Goal: Information Seeking & Learning: Learn about a topic

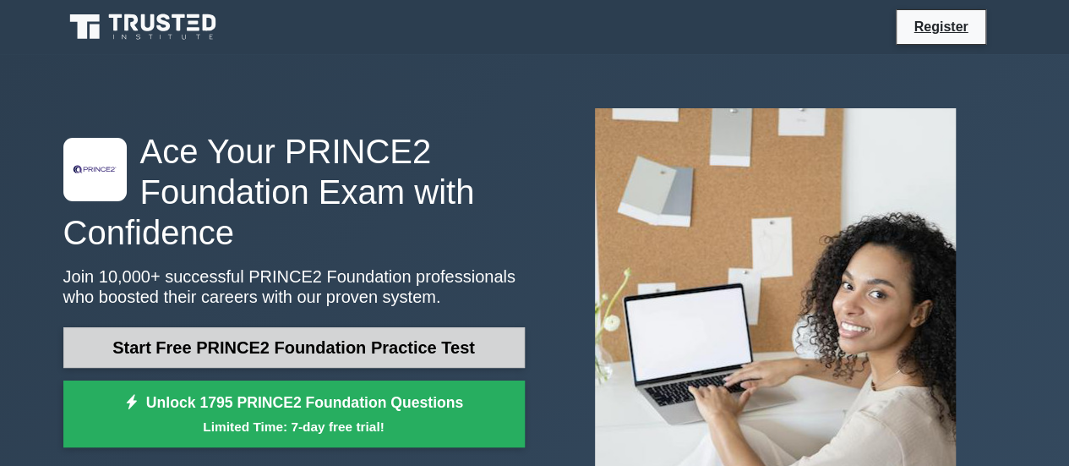
click at [358, 357] on link "Start Free PRINCE2 Foundation Practice Test" at bounding box center [293, 347] width 461 height 41
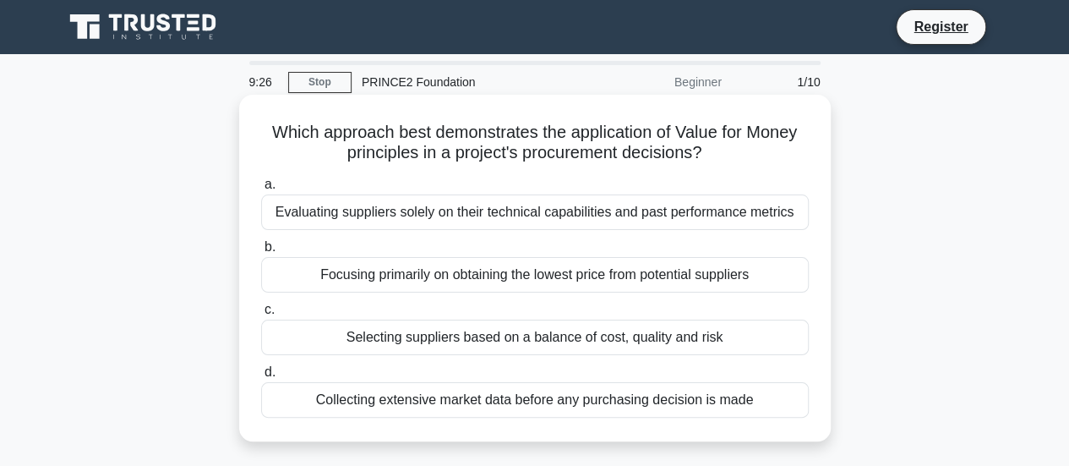
click at [670, 346] on div "Selecting suppliers based on a balance of cost, quality and risk" at bounding box center [534, 336] width 547 height 35
click at [261, 315] on input "c. Selecting suppliers based on a balance of cost, quality and risk" at bounding box center [261, 309] width 0 height 11
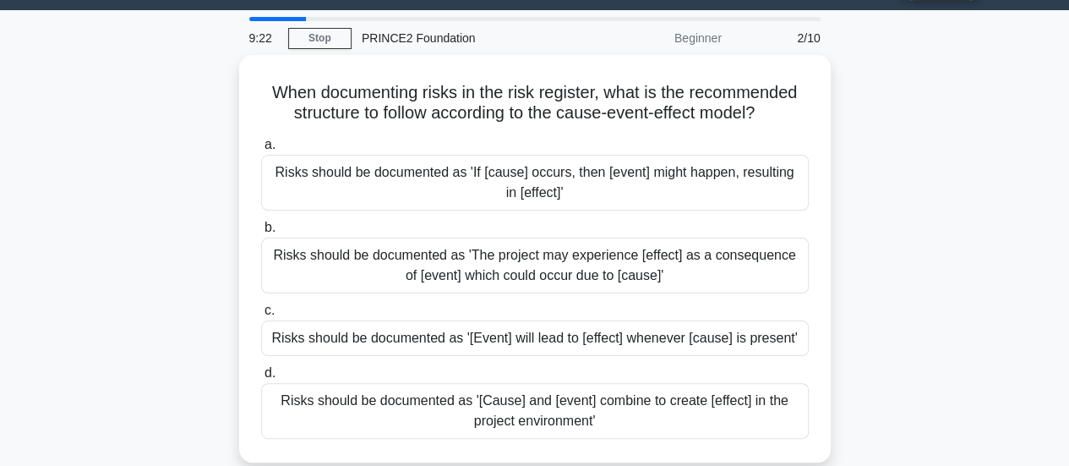
scroll to position [32, 0]
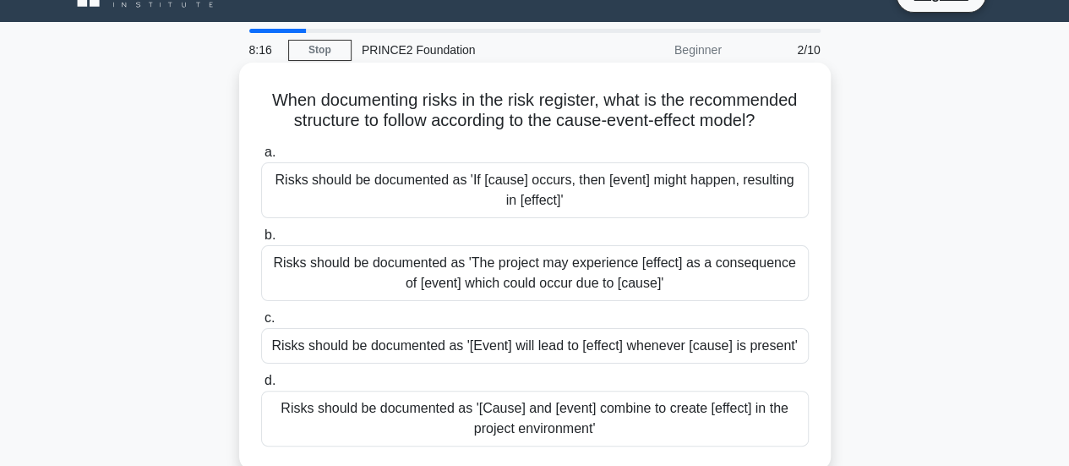
click at [649, 200] on div "Risks should be documented as 'If [cause] occurs, then [event] might happen, re…" at bounding box center [534, 190] width 547 height 56
click at [261, 158] on input "a. Risks should be documented as 'If [cause] occurs, then [event] might happen,…" at bounding box center [261, 152] width 0 height 11
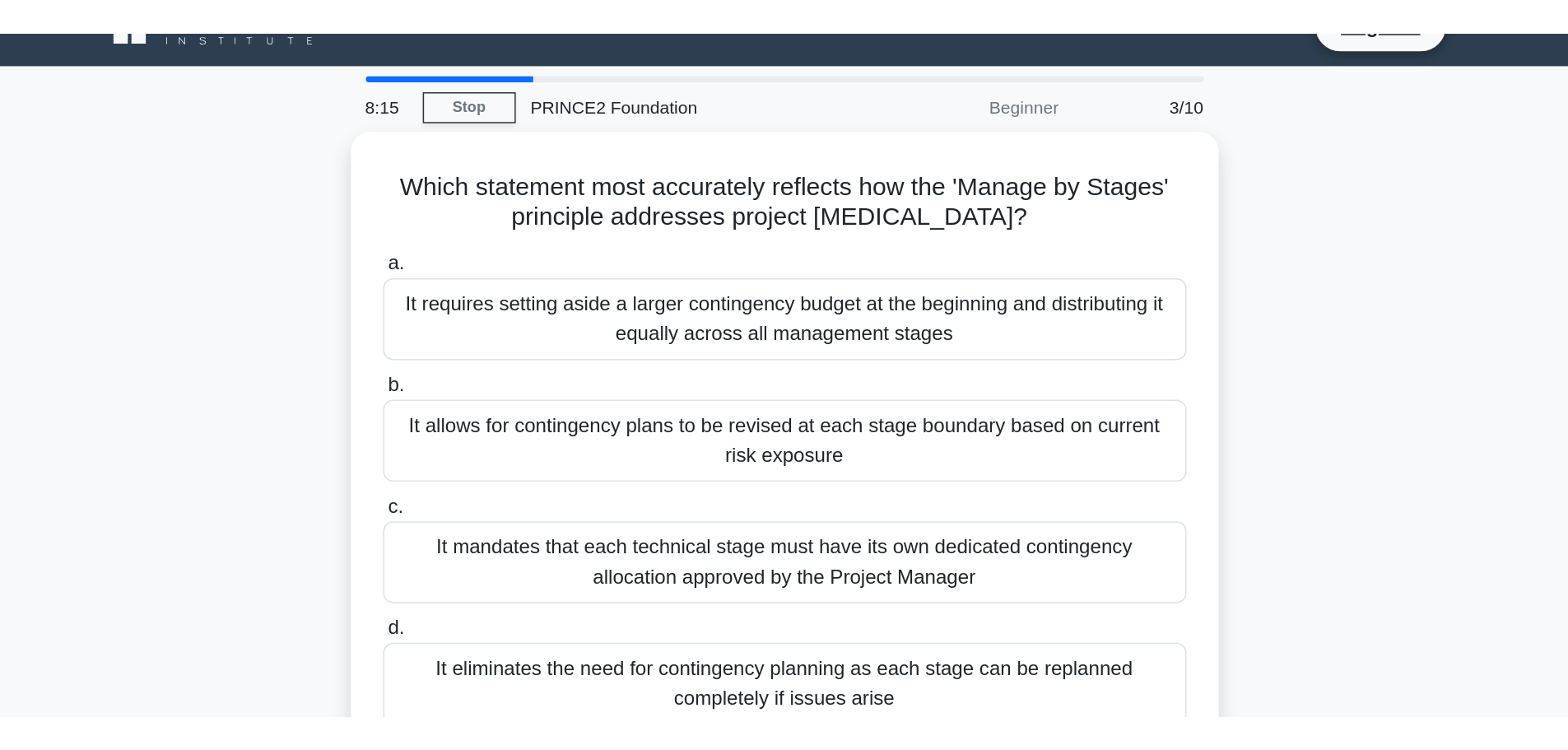
scroll to position [0, 0]
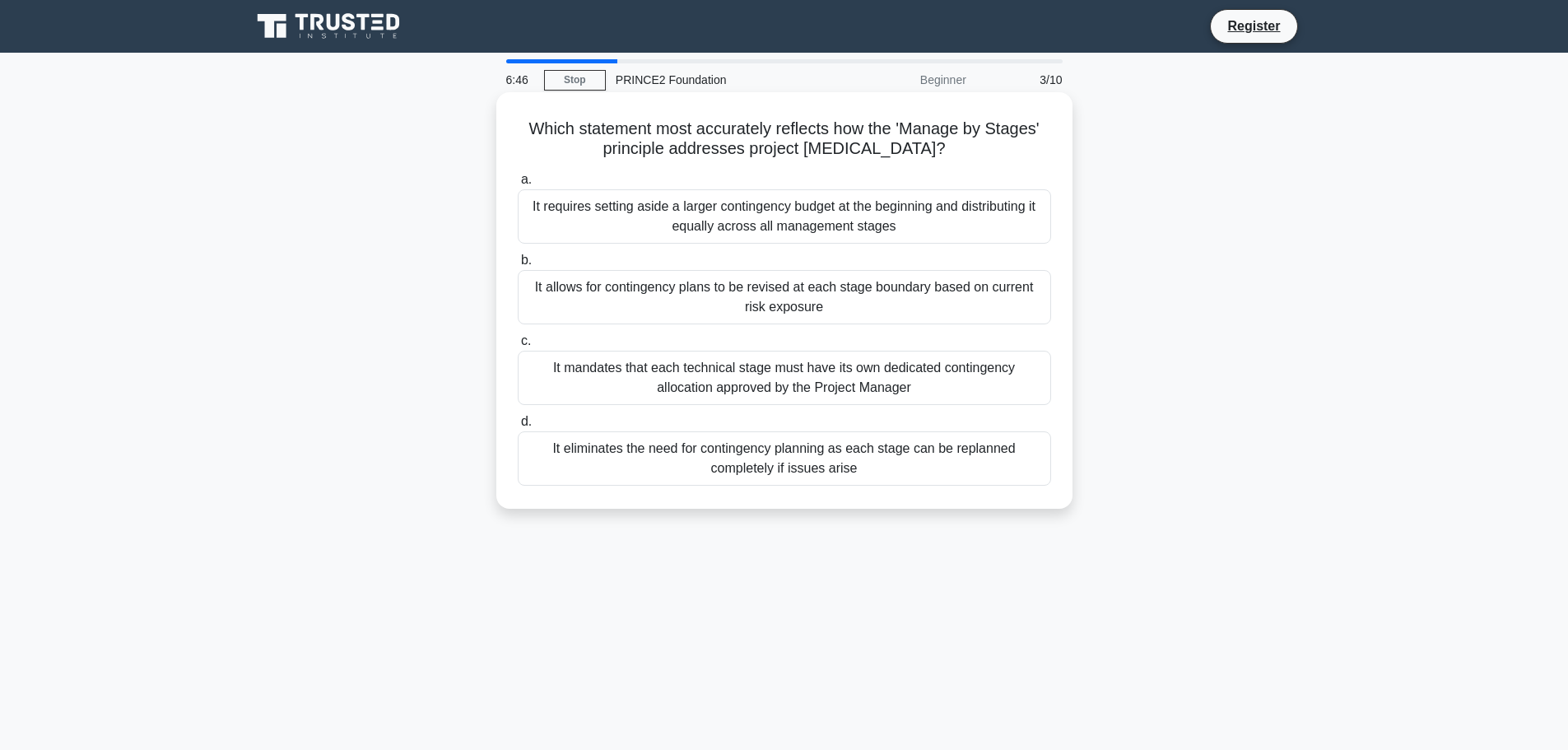
click at [953, 281] on div "It allows for contingency plans to be revised at each stage boundary based on c…" at bounding box center [784, 297] width 533 height 55
click at [517, 266] on input "b. It allows for contingency plans to be revised at each stage boundary based o…" at bounding box center [517, 260] width 0 height 11
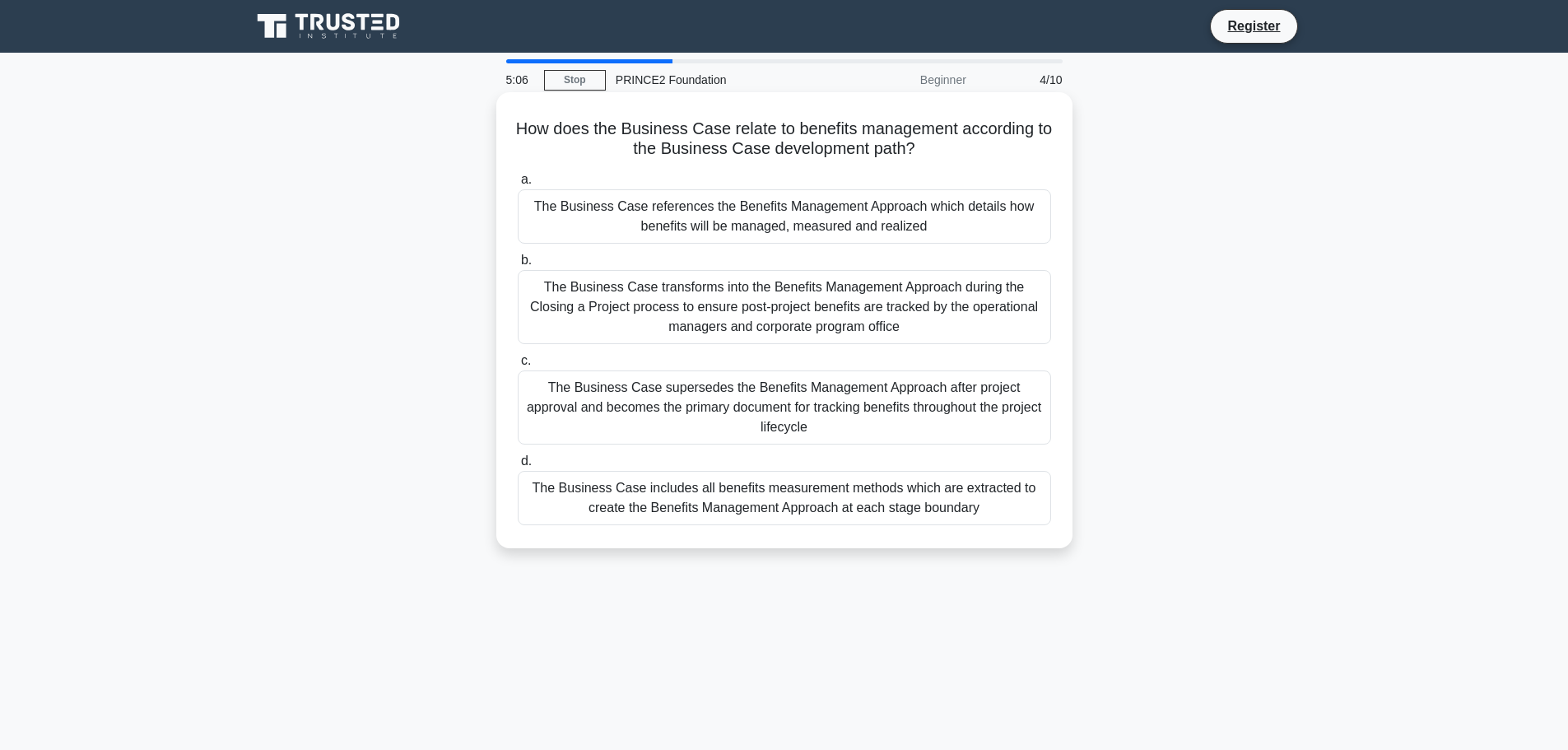
click at [905, 226] on div "The Business Case references the Benefits Management Approach which details how…" at bounding box center [784, 216] width 533 height 55
click at [517, 185] on input "a. The Business Case references the Benefits Management Approach which details …" at bounding box center [517, 179] width 0 height 11
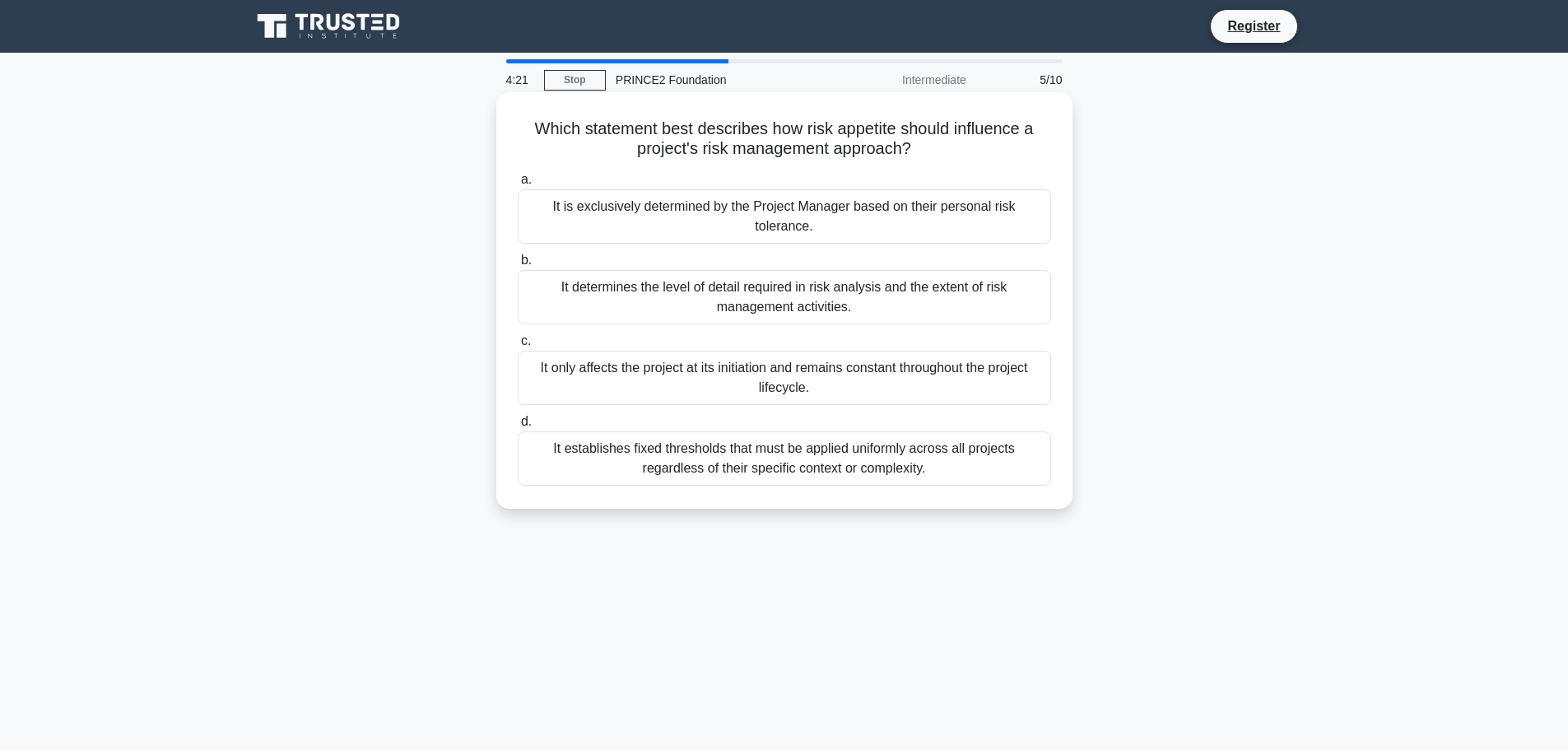
click at [877, 300] on div "It determines the level of detail required in risk analysis and the extent of r…" at bounding box center [784, 297] width 533 height 55
click at [517, 266] on input "b. It determines the level of detail required in risk analysis and the extent o…" at bounding box center [517, 260] width 0 height 11
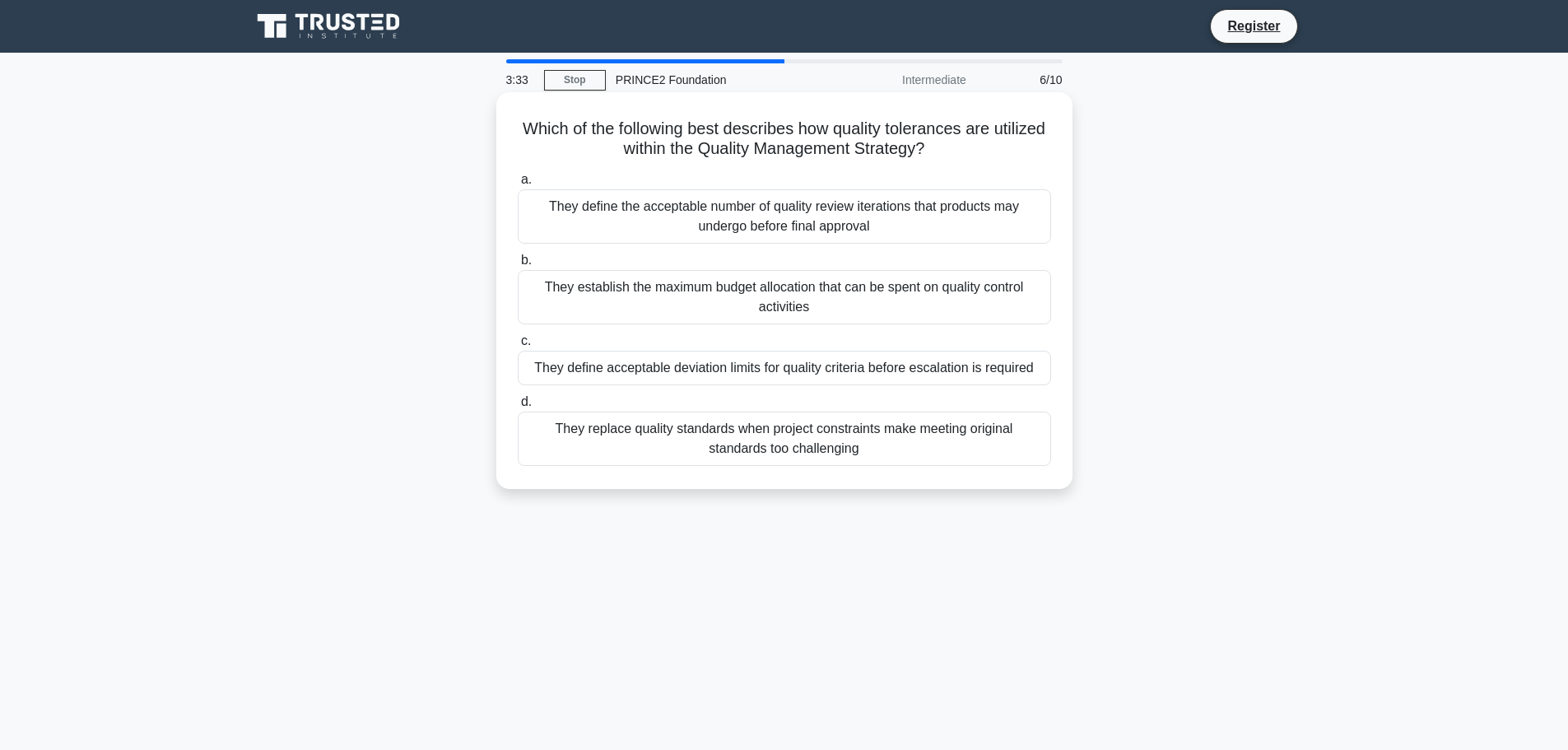
click at [856, 378] on div "They define acceptable deviation limits for quality criteria before escalation …" at bounding box center [784, 367] width 533 height 34
click at [517, 347] on input "c. They define acceptable deviation limits for quality criteria before escalati…" at bounding box center [517, 341] width 0 height 11
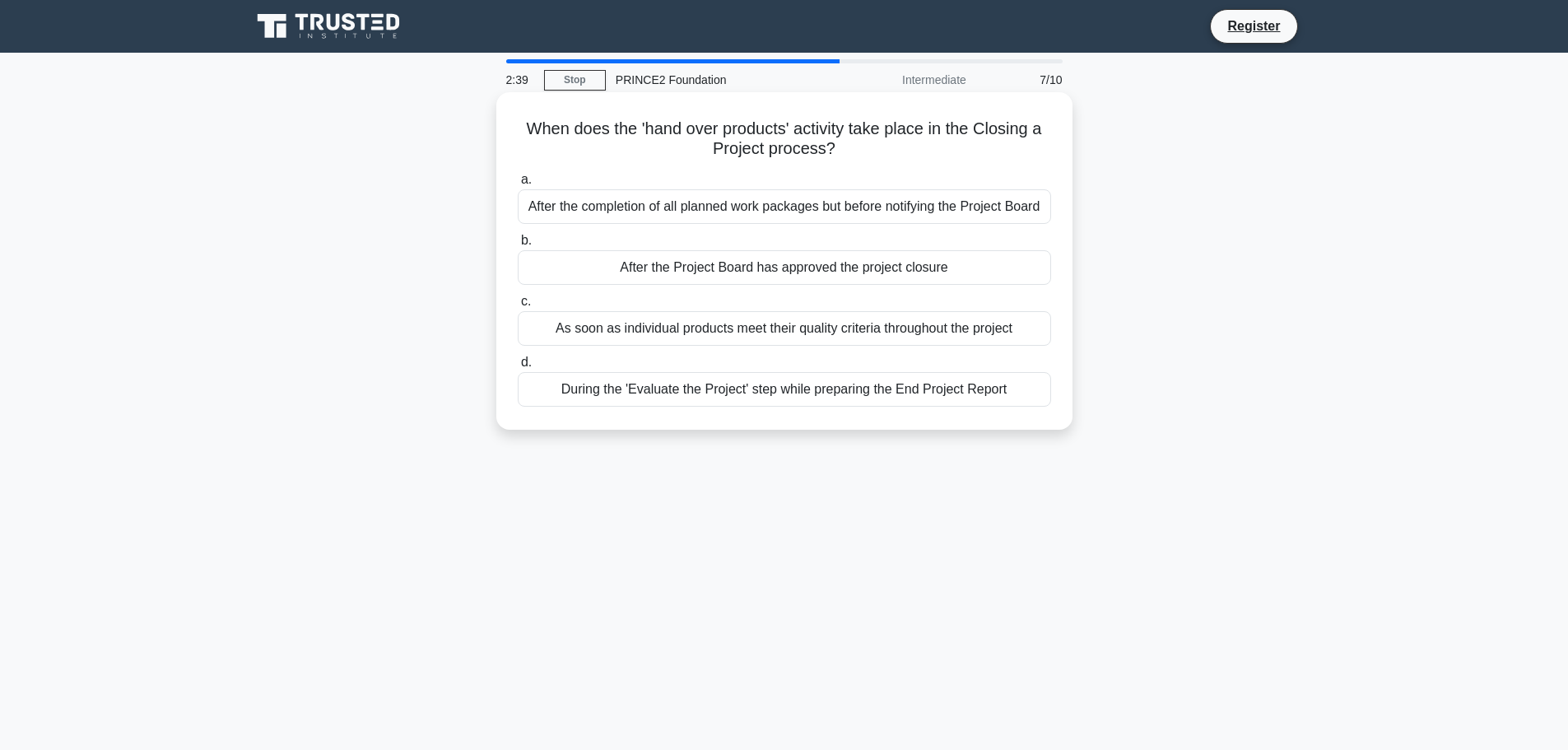
click at [865, 326] on div "As soon as individual products meet their quality criteria throughout the proje…" at bounding box center [784, 327] width 533 height 34
click at [517, 307] on input "c. As soon as individual products meet their quality criteria throughout the pr…" at bounding box center [517, 301] width 0 height 11
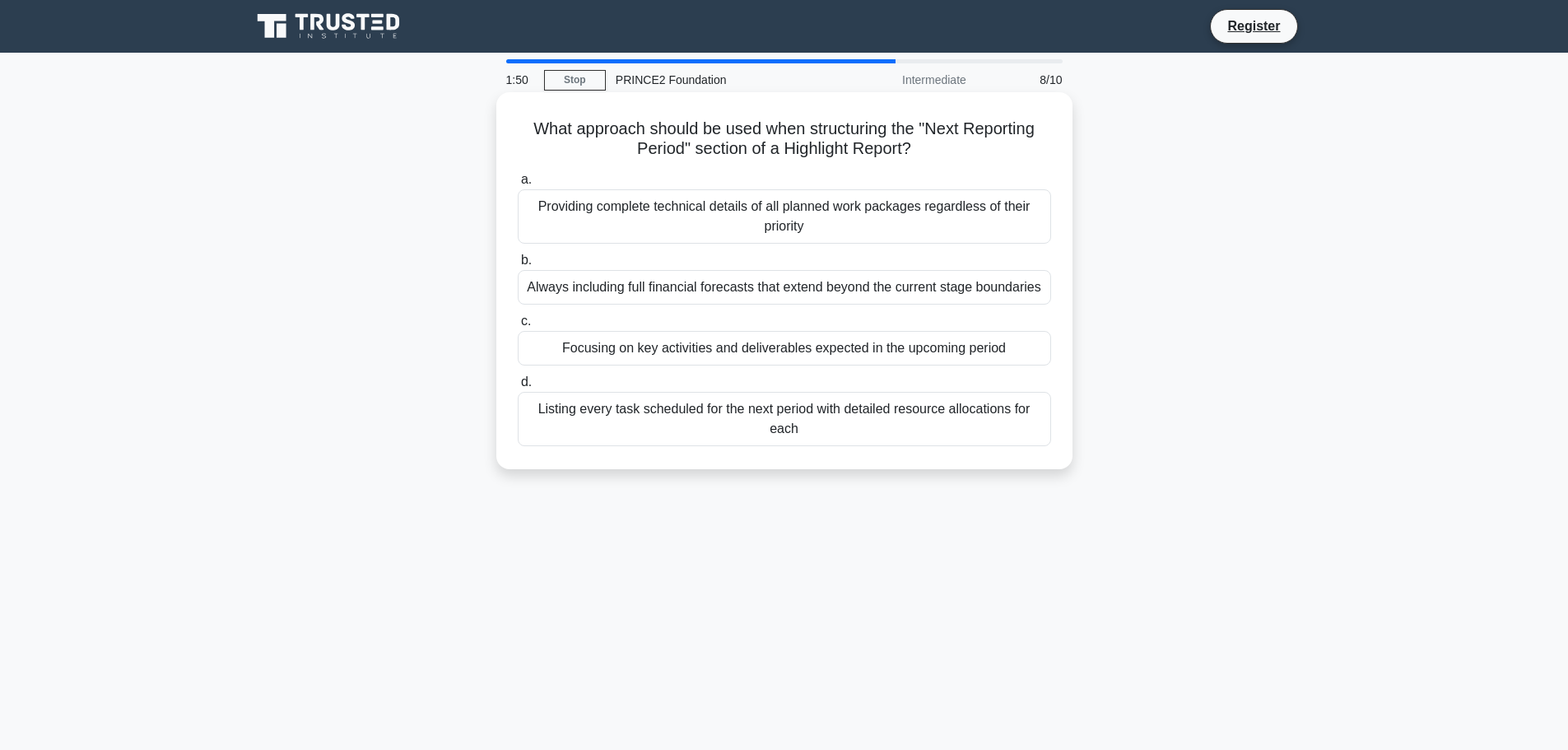
click at [877, 355] on div "Focusing on key activities and deliverables expected in the upcoming period" at bounding box center [784, 348] width 533 height 34
click at [517, 326] on input "c. Focusing on key activities and deliverables expected in the upcoming period" at bounding box center [517, 320] width 0 height 11
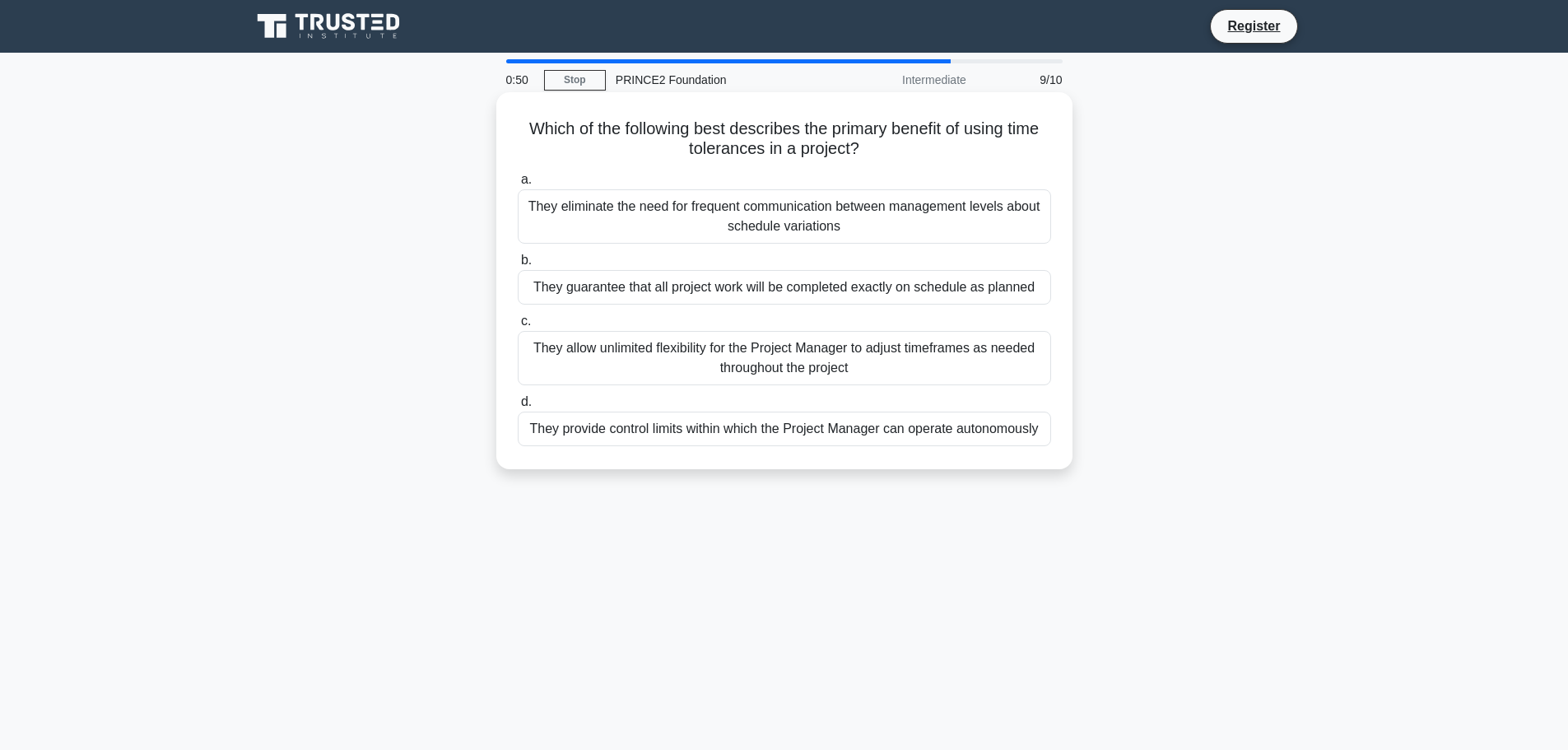
click at [836, 216] on div "They eliminate the need for frequent communication between management levels ab…" at bounding box center [784, 216] width 533 height 55
click at [517, 185] on input "a. They eliminate the need for frequent communication between management levels…" at bounding box center [517, 179] width 0 height 11
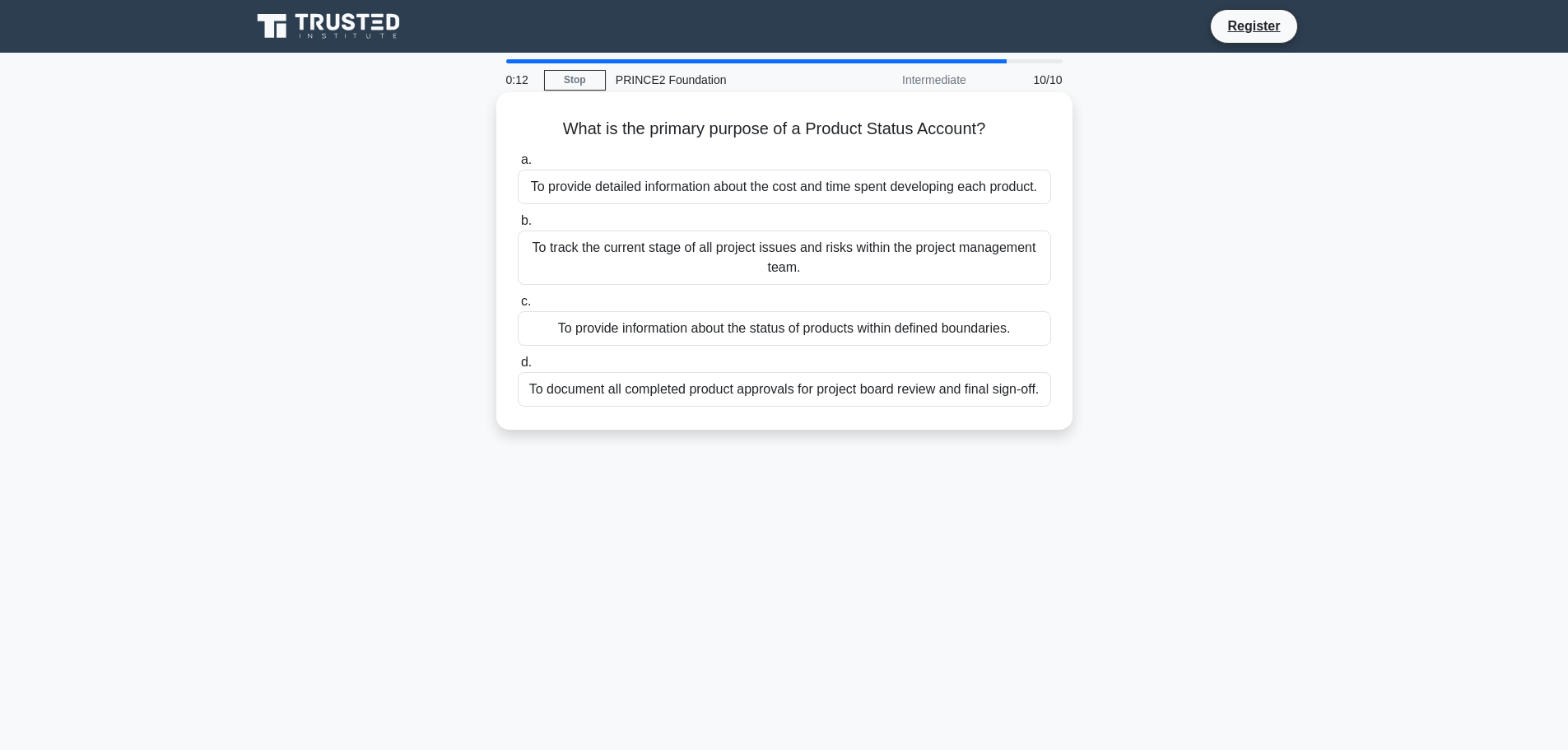
click at [866, 242] on div "To track the current stage of all project issues and risks within the project m…" at bounding box center [784, 258] width 533 height 55
click at [517, 226] on input "b. To track the current stage of all project issues and risks within the projec…" at bounding box center [517, 220] width 0 height 11
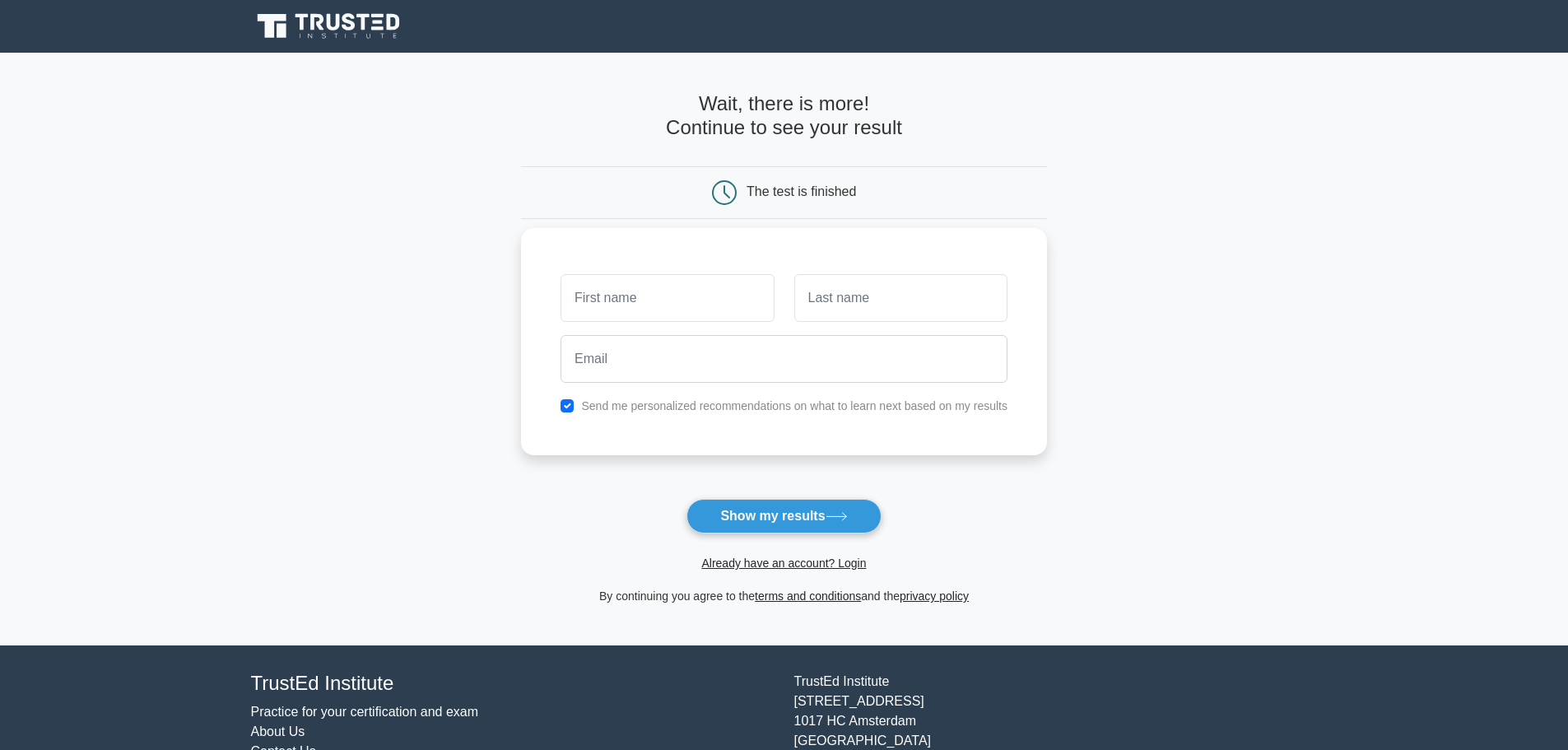
click at [675, 303] on input "text" at bounding box center [667, 297] width 213 height 48
type input "[PERSON_NAME]"
click at [850, 302] on input "text" at bounding box center [900, 297] width 213 height 48
type input "Sk"
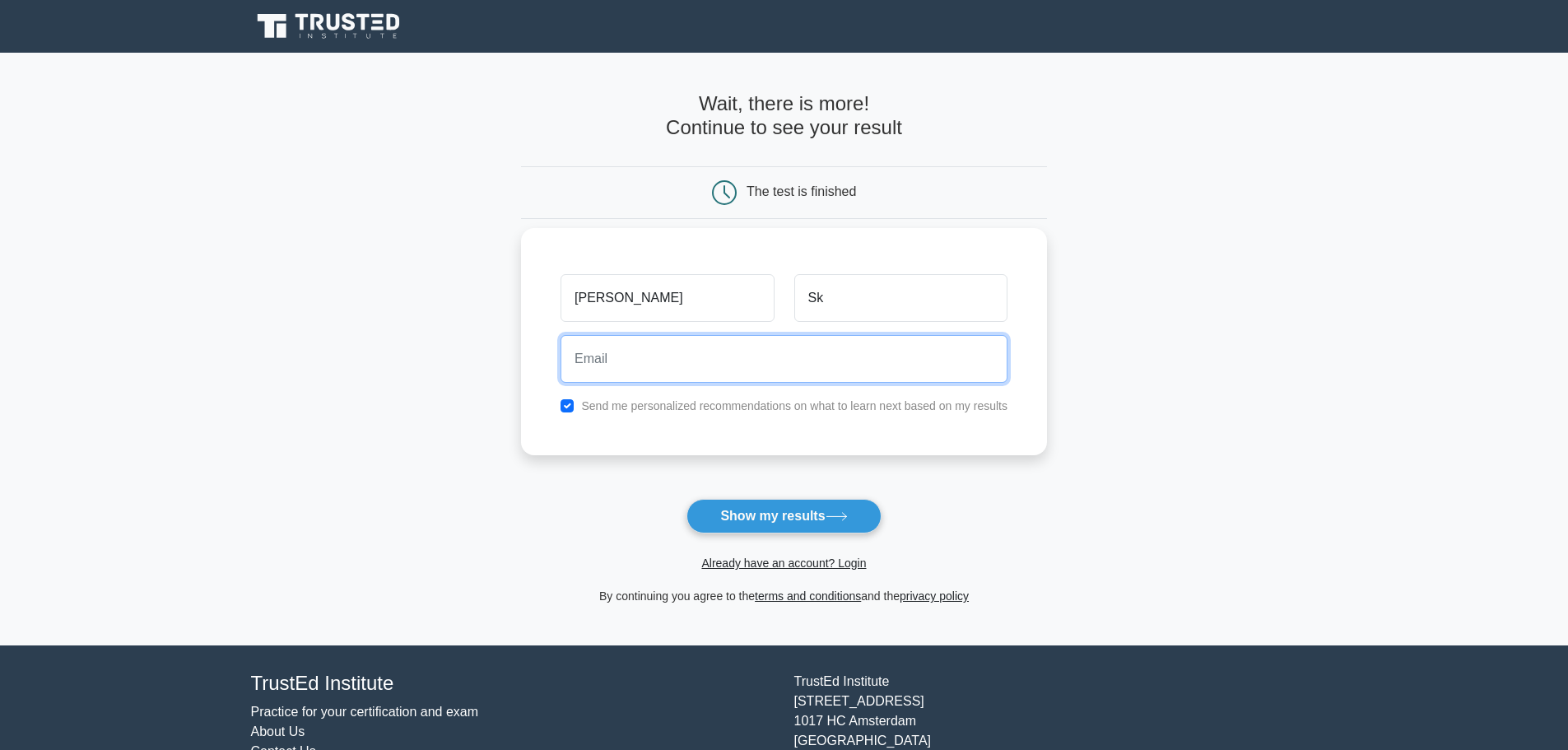
click at [670, 361] on input "email" at bounding box center [784, 358] width 447 height 48
type input "georgiosskordas7@gmail.com"
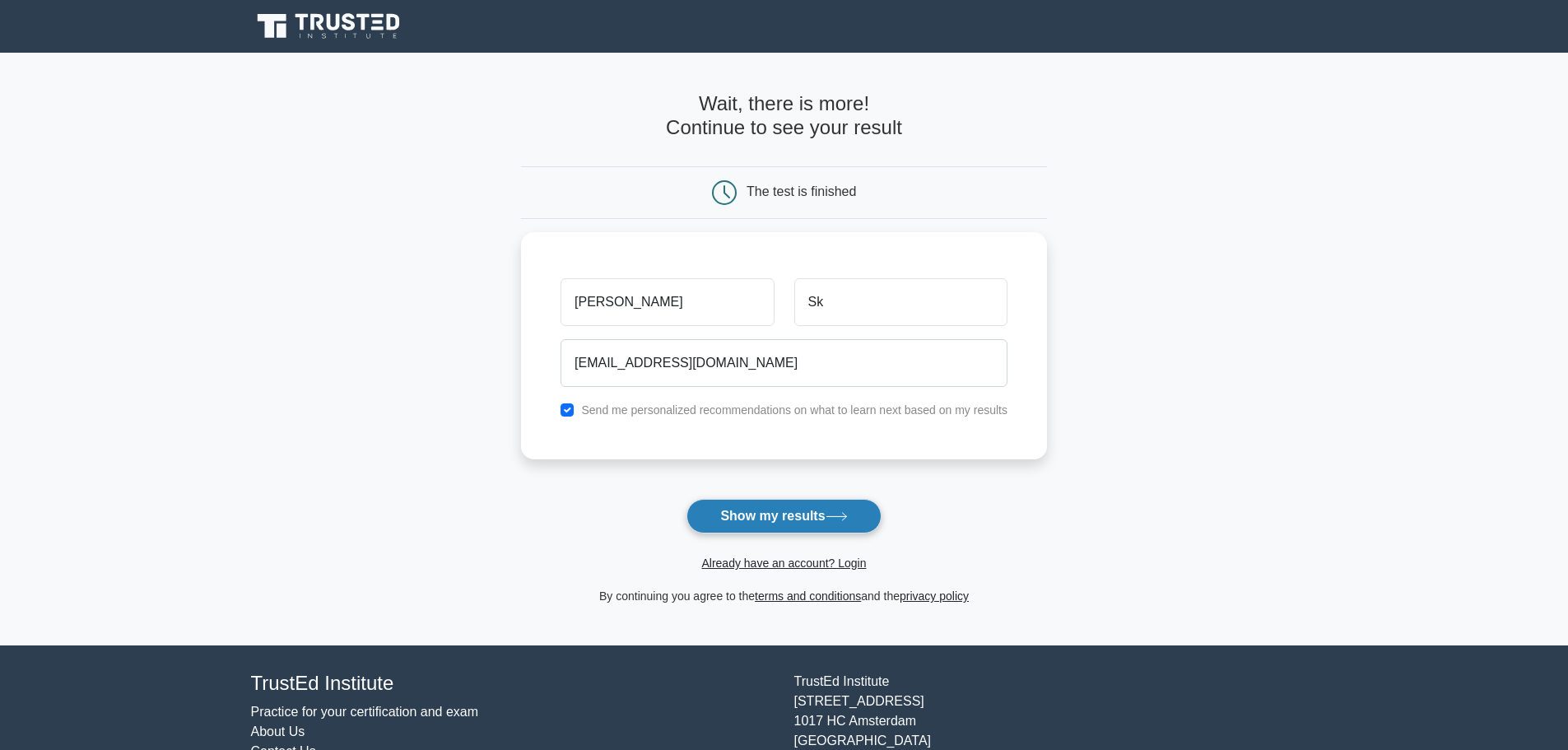
click at [804, 519] on button "Show my results" at bounding box center [784, 515] width 194 height 34
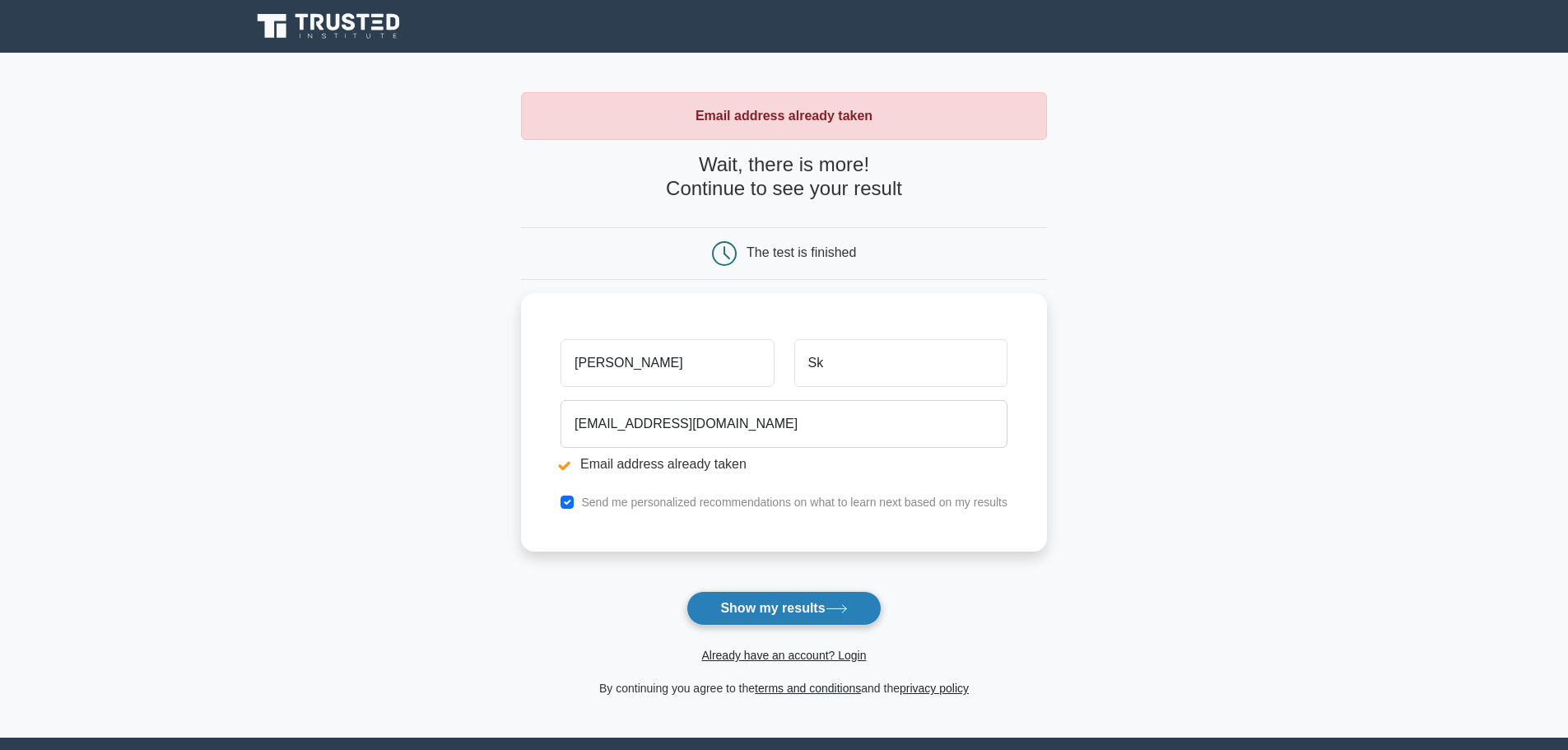
click at [791, 609] on button "Show my results" at bounding box center [784, 608] width 194 height 34
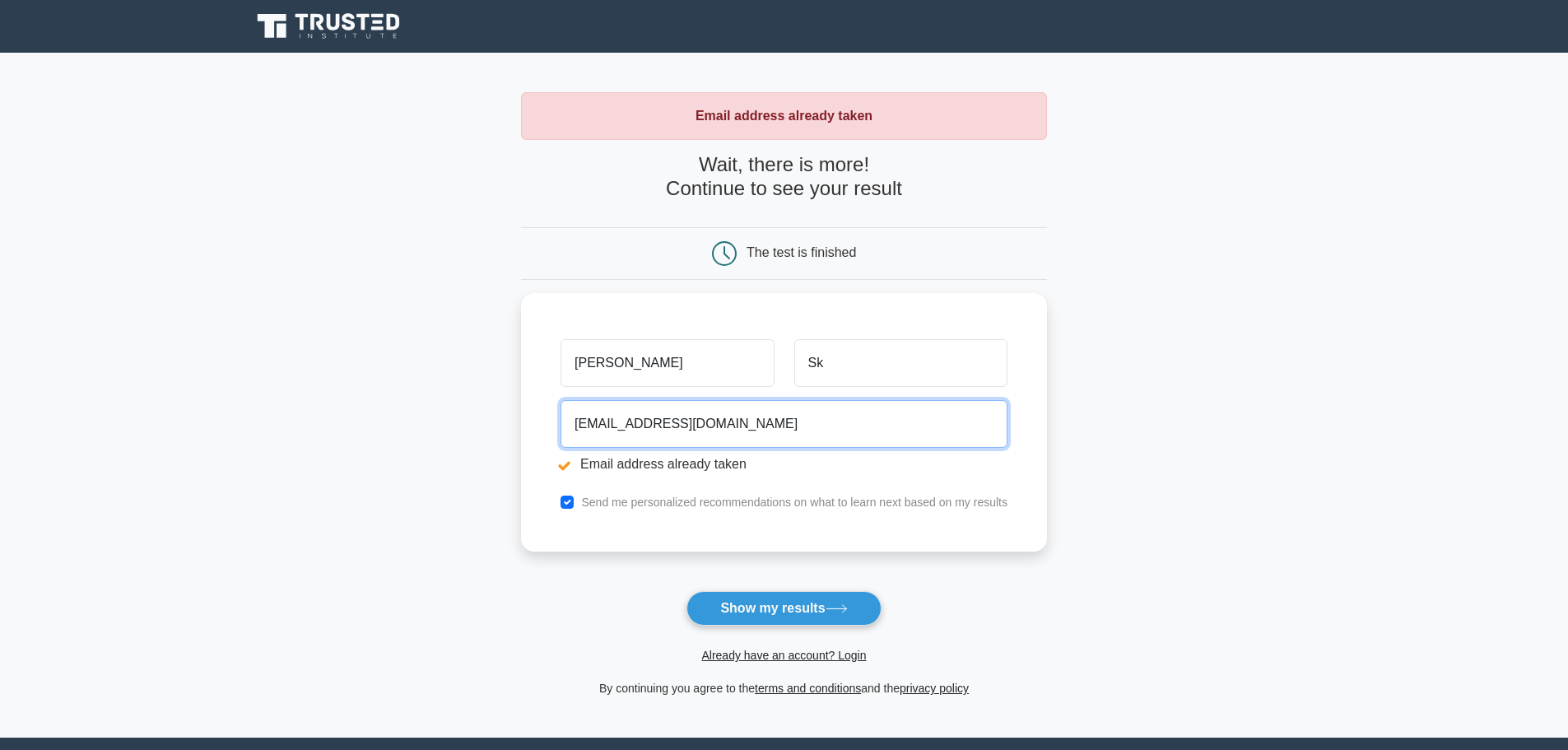
drag, startPoint x: 662, startPoint y: 429, endPoint x: 465, endPoint y: 430, distance: 197.0
click at [465, 430] on main "Email address already taken Wait, there is more! Continue to see your result Th…" at bounding box center [784, 394] width 1568 height 685
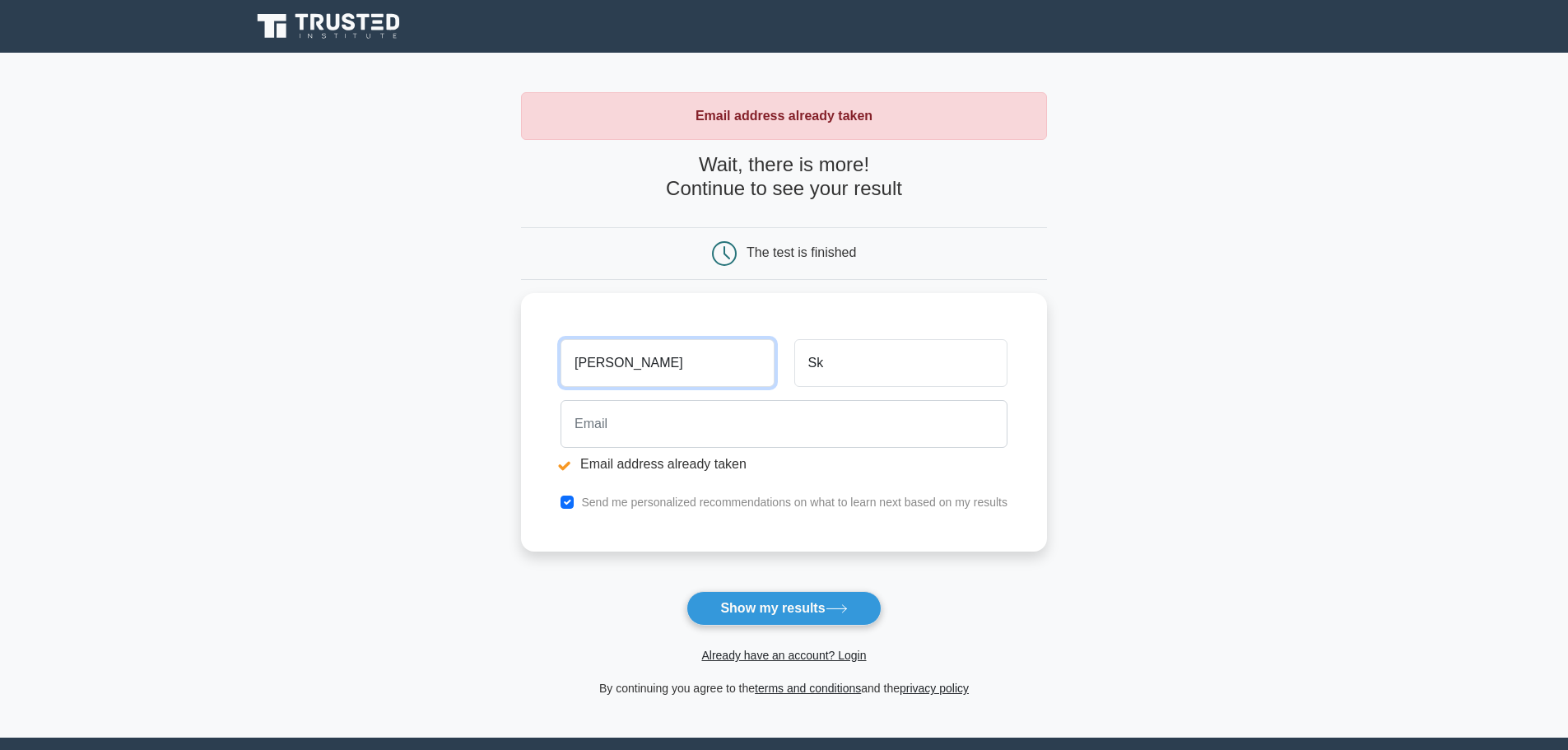
drag, startPoint x: 544, startPoint y: 353, endPoint x: 427, endPoint y: 354, distance: 117.0
click at [428, 351] on main "Email address already taken Wait, there is more! Continue to see your result Th…" at bounding box center [784, 394] width 1568 height 685
drag, startPoint x: 798, startPoint y: 346, endPoint x: 498, endPoint y: 326, distance: 300.7
click at [510, 327] on main "Email address already taken Wait, there is more! Continue to see your result Th…" at bounding box center [784, 394] width 1568 height 685
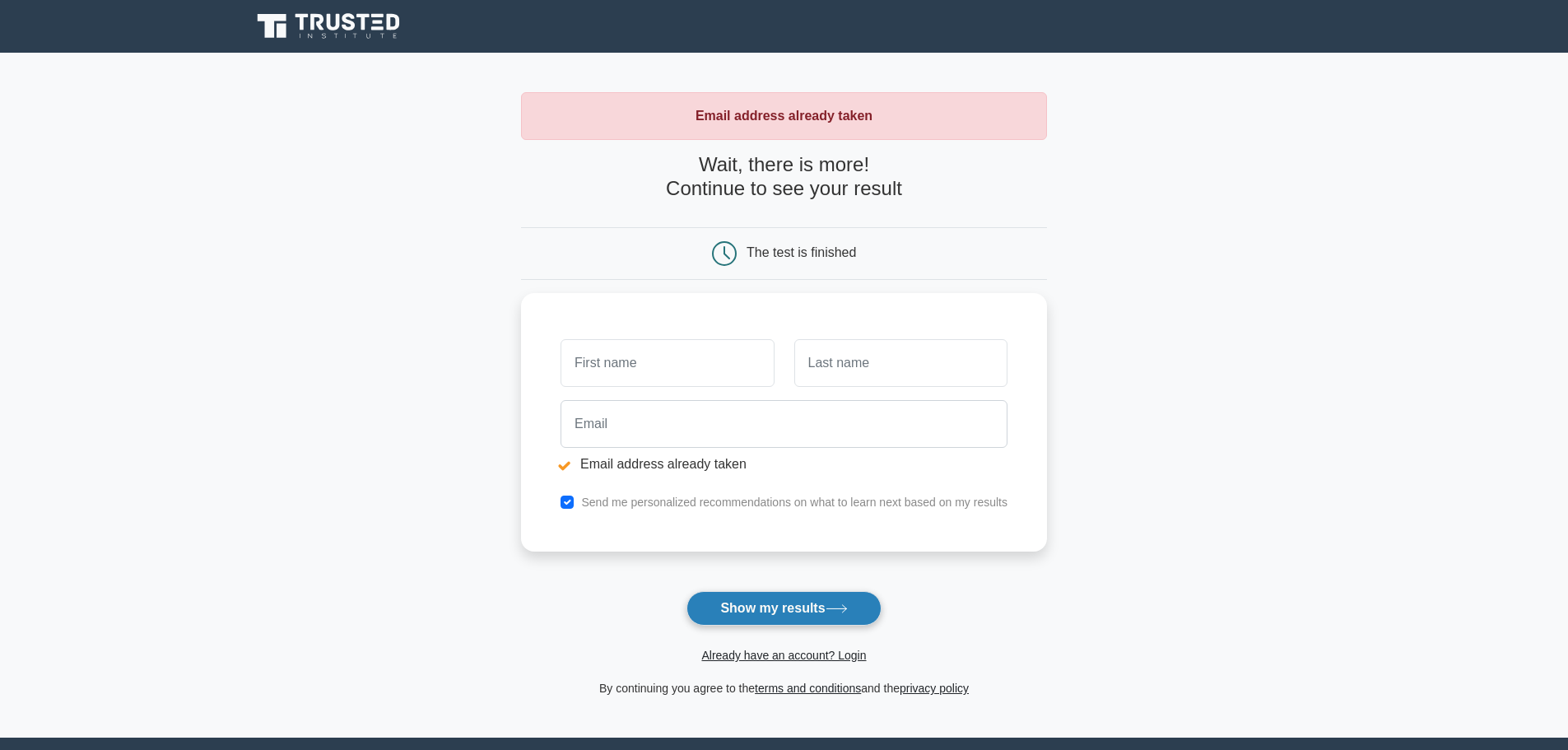
click at [804, 613] on button "Show my results" at bounding box center [784, 608] width 194 height 34
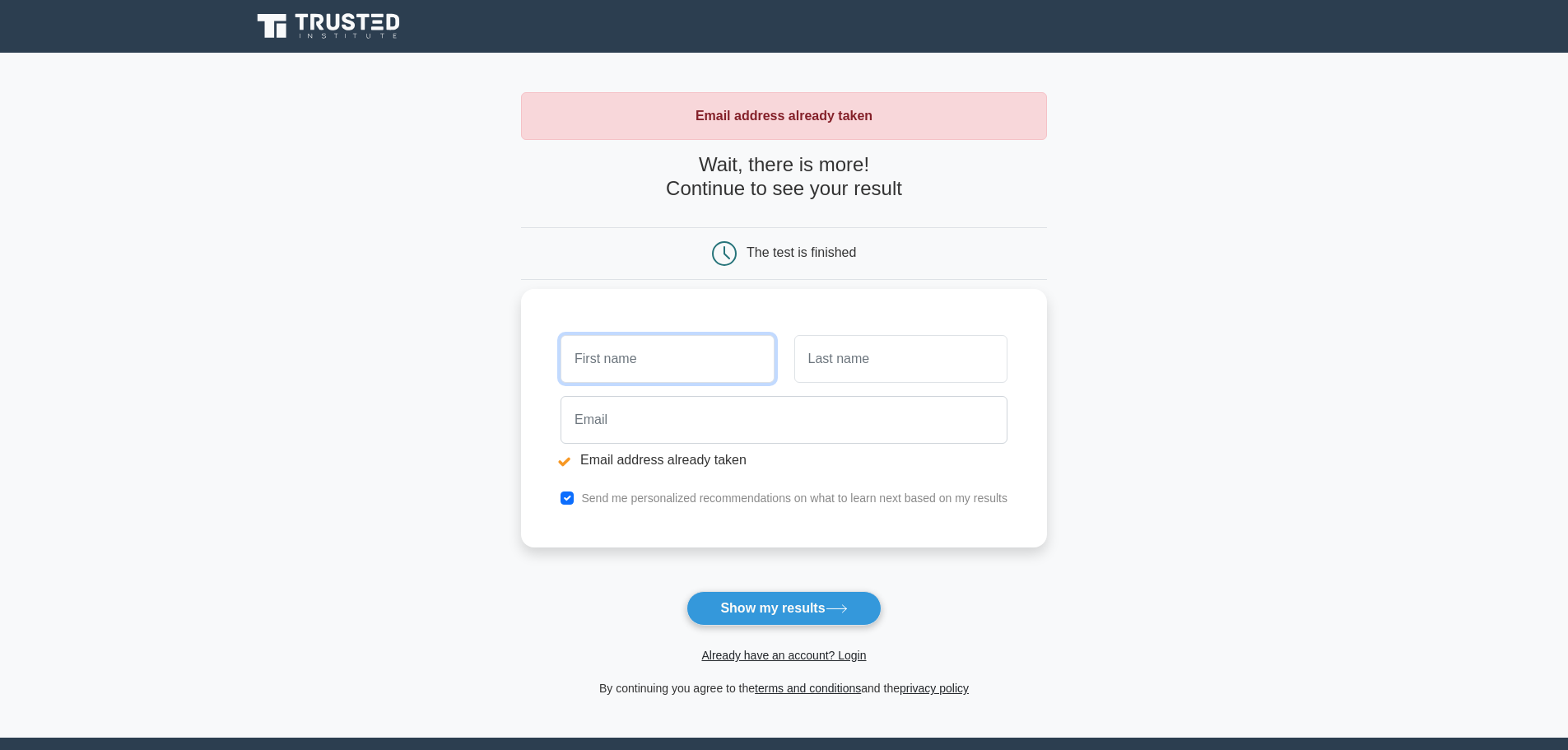
click at [679, 354] on input "text" at bounding box center [667, 358] width 213 height 48
type input "[PERSON_NAME]"
click at [888, 383] on div at bounding box center [900, 358] width 233 height 61
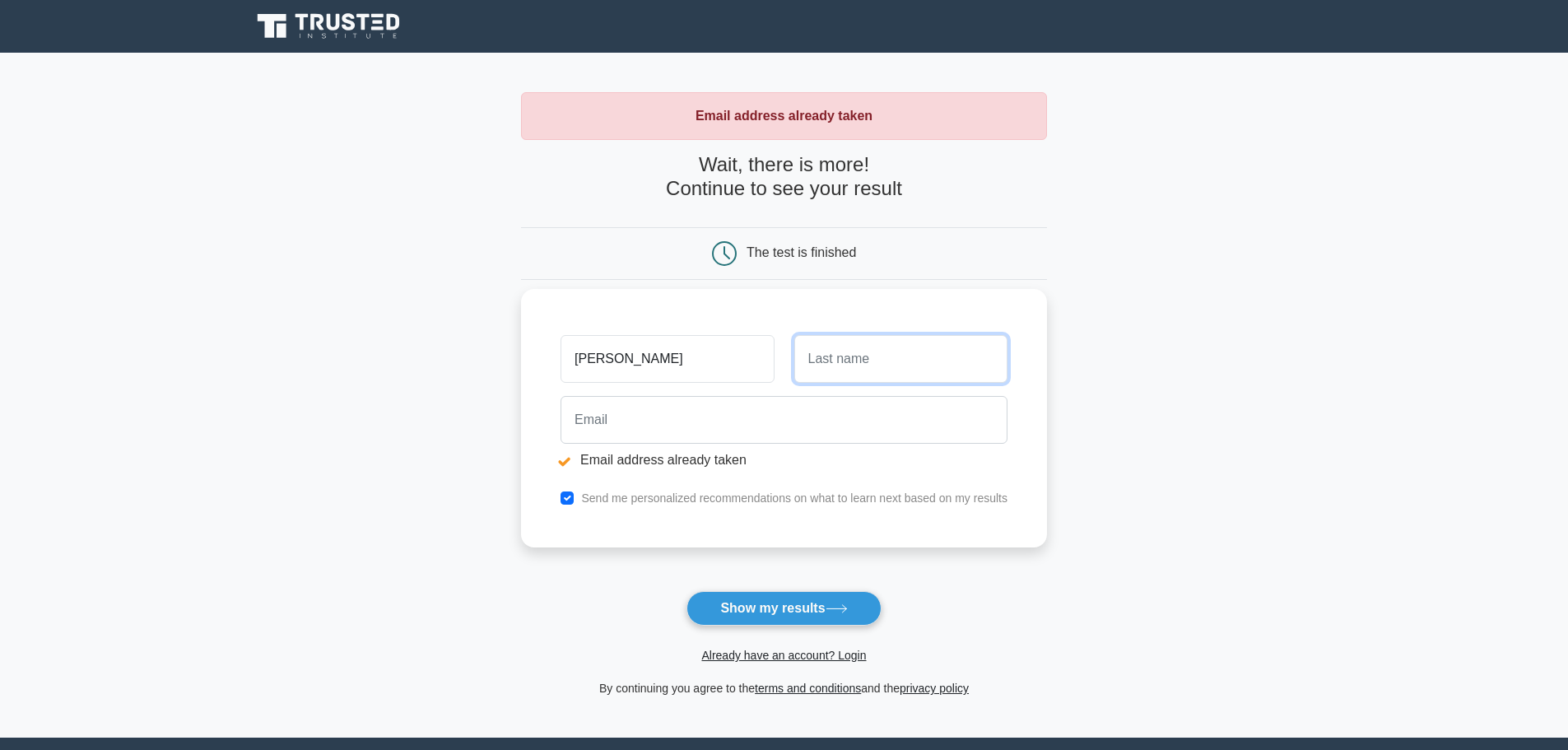
click at [860, 372] on input "text" at bounding box center [900, 358] width 213 height 48
type input "Sk"
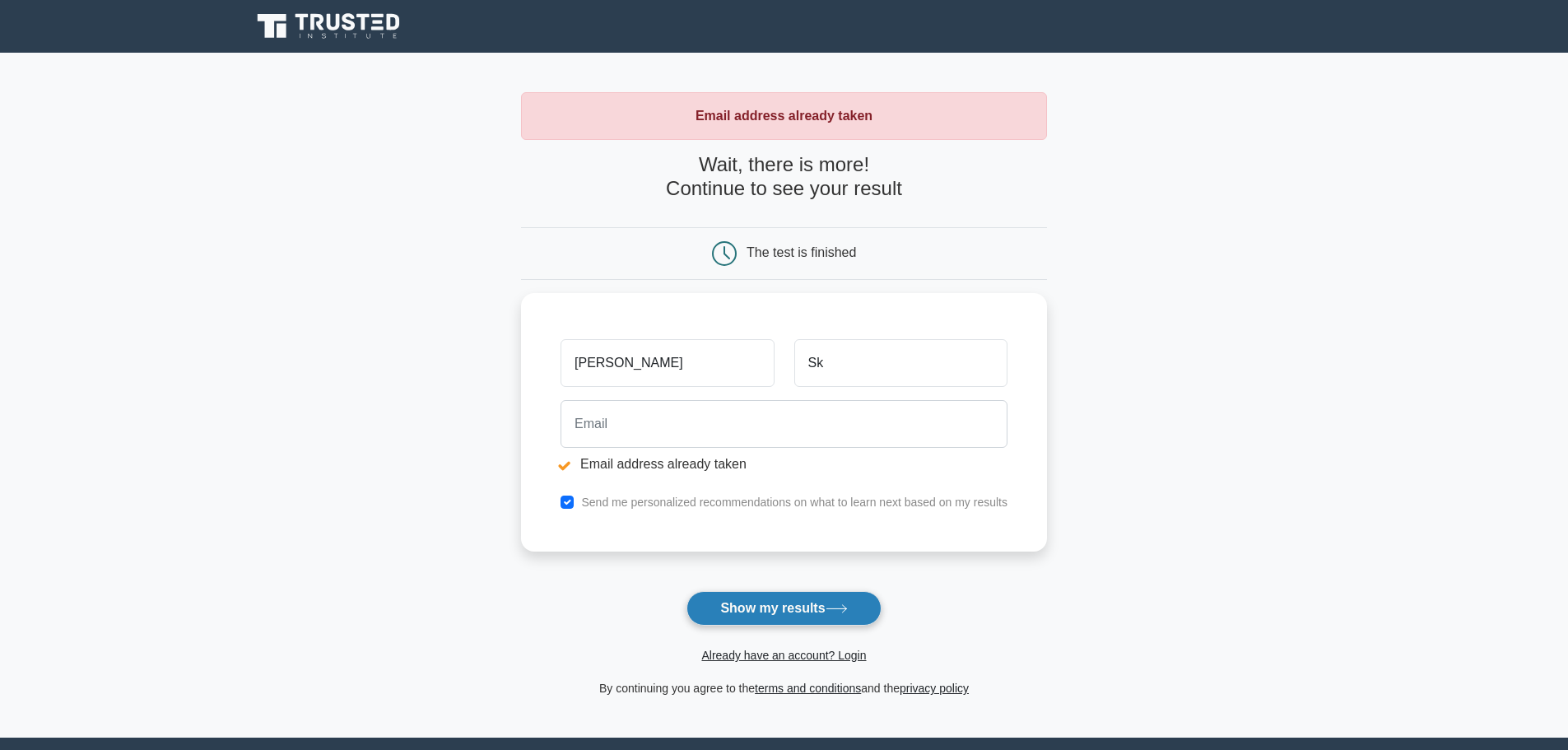
click at [790, 601] on button "Show my results" at bounding box center [784, 608] width 194 height 34
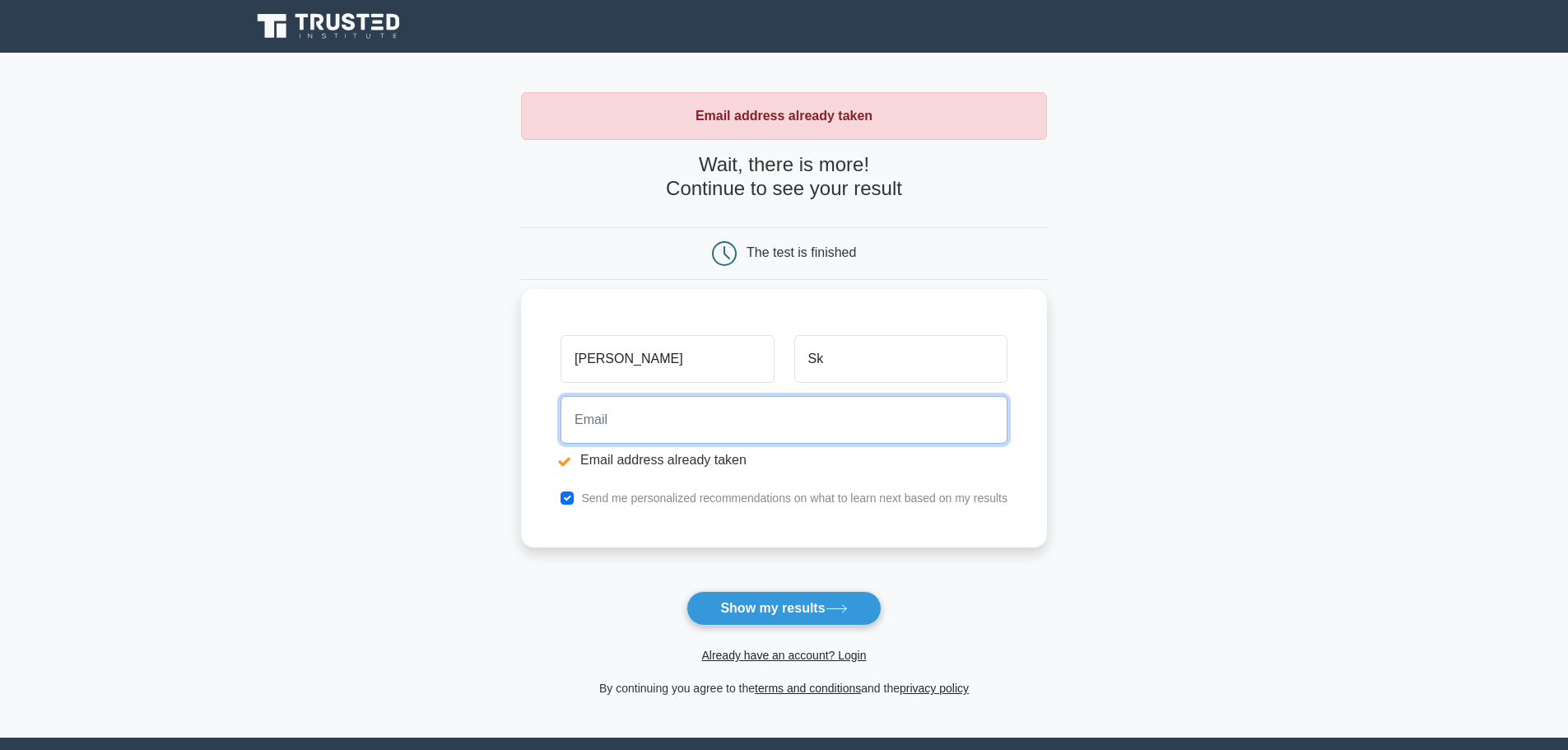
click at [655, 429] on input "email" at bounding box center [784, 419] width 447 height 48
type input "g.skordas777@gmail.com"
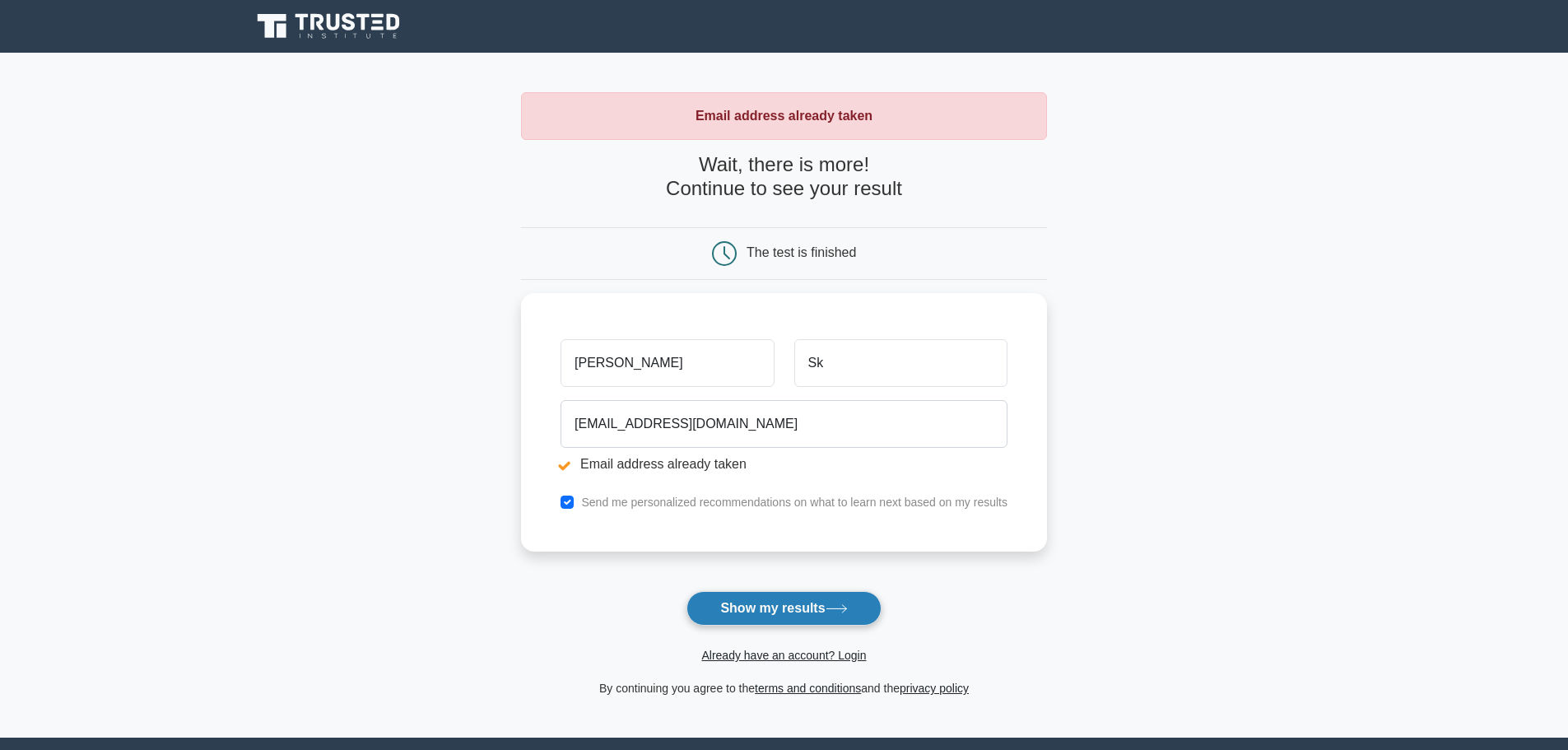
click at [819, 618] on button "Show my results" at bounding box center [784, 608] width 194 height 34
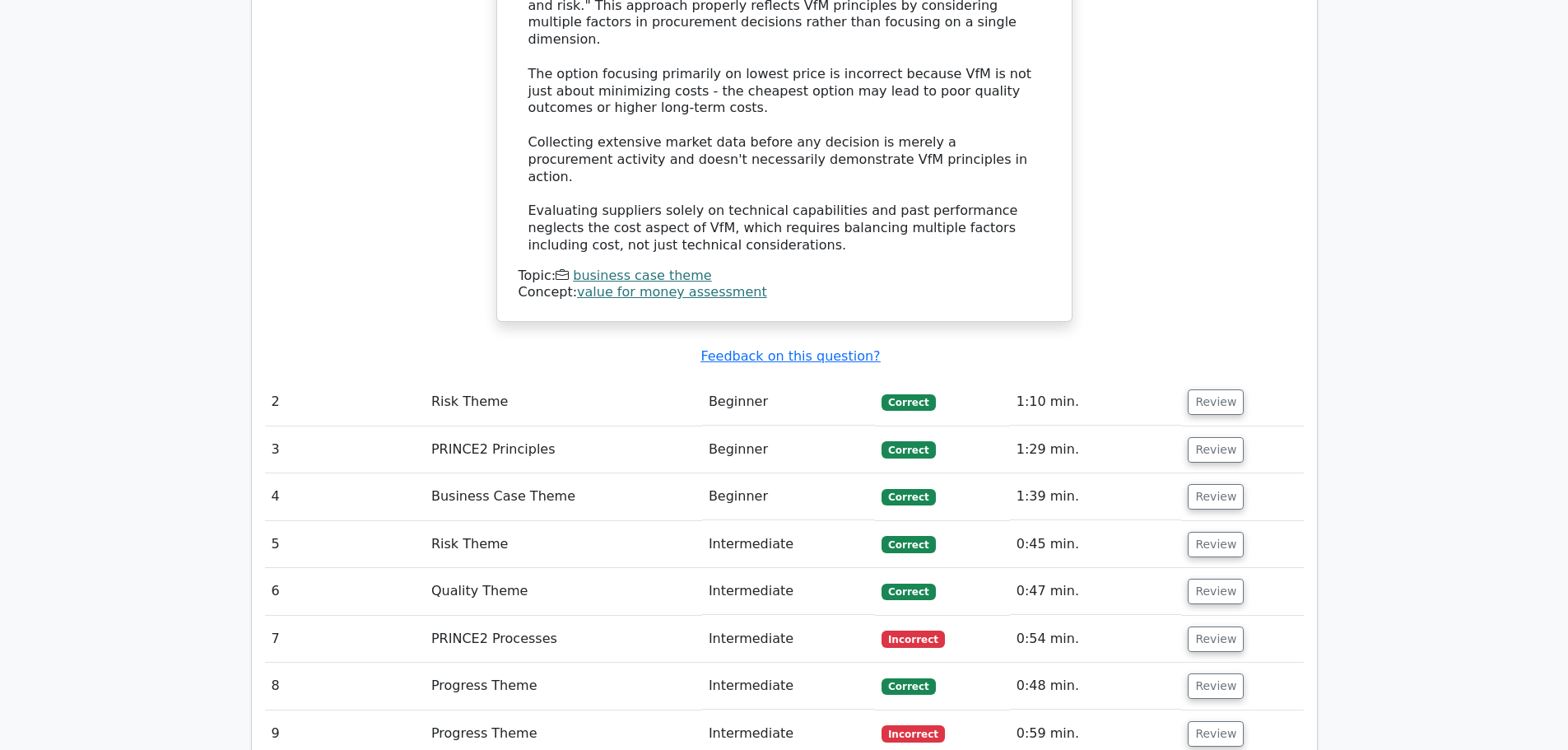
scroll to position [1875, 0]
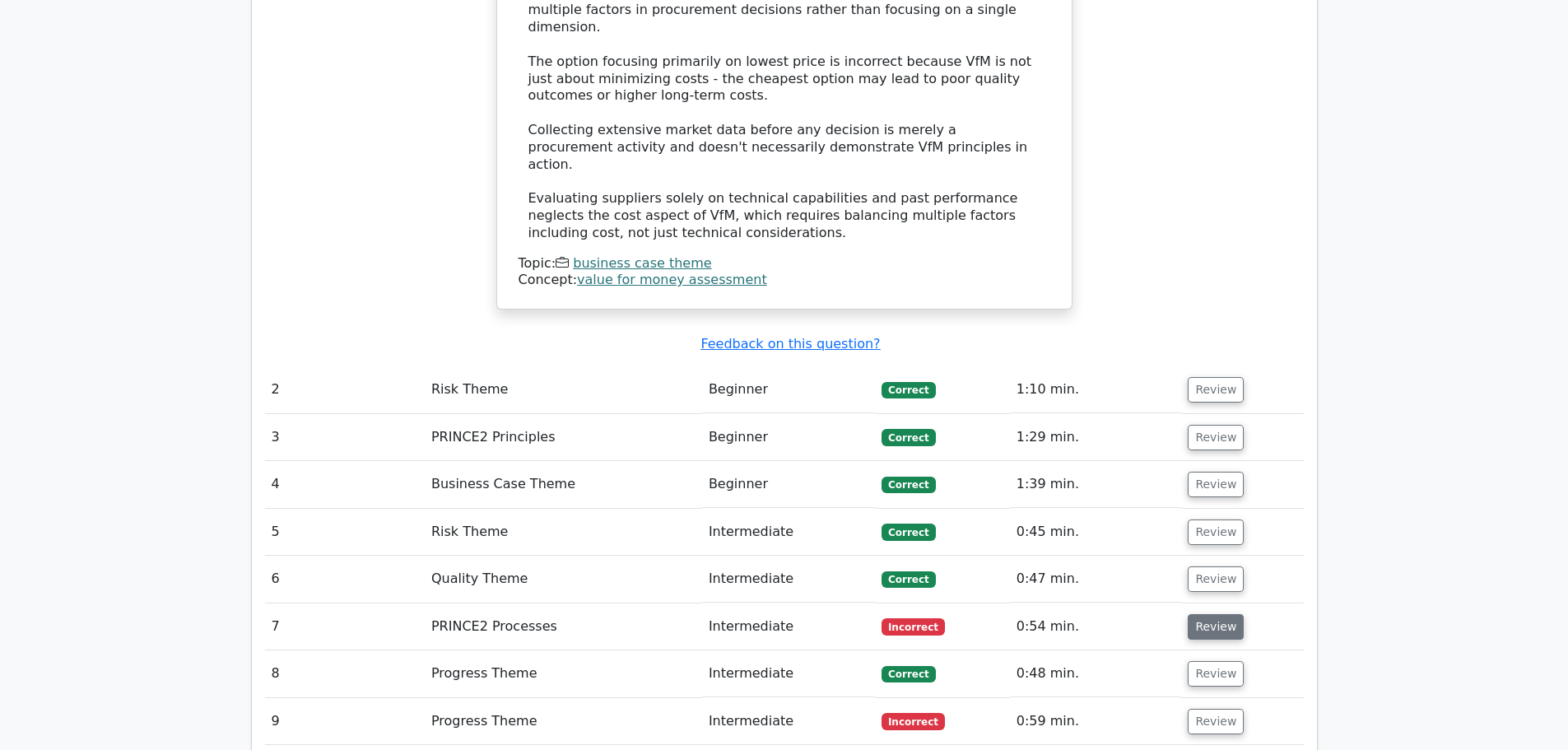
click at [1211, 614] on button "Review" at bounding box center [1215, 626] width 56 height 25
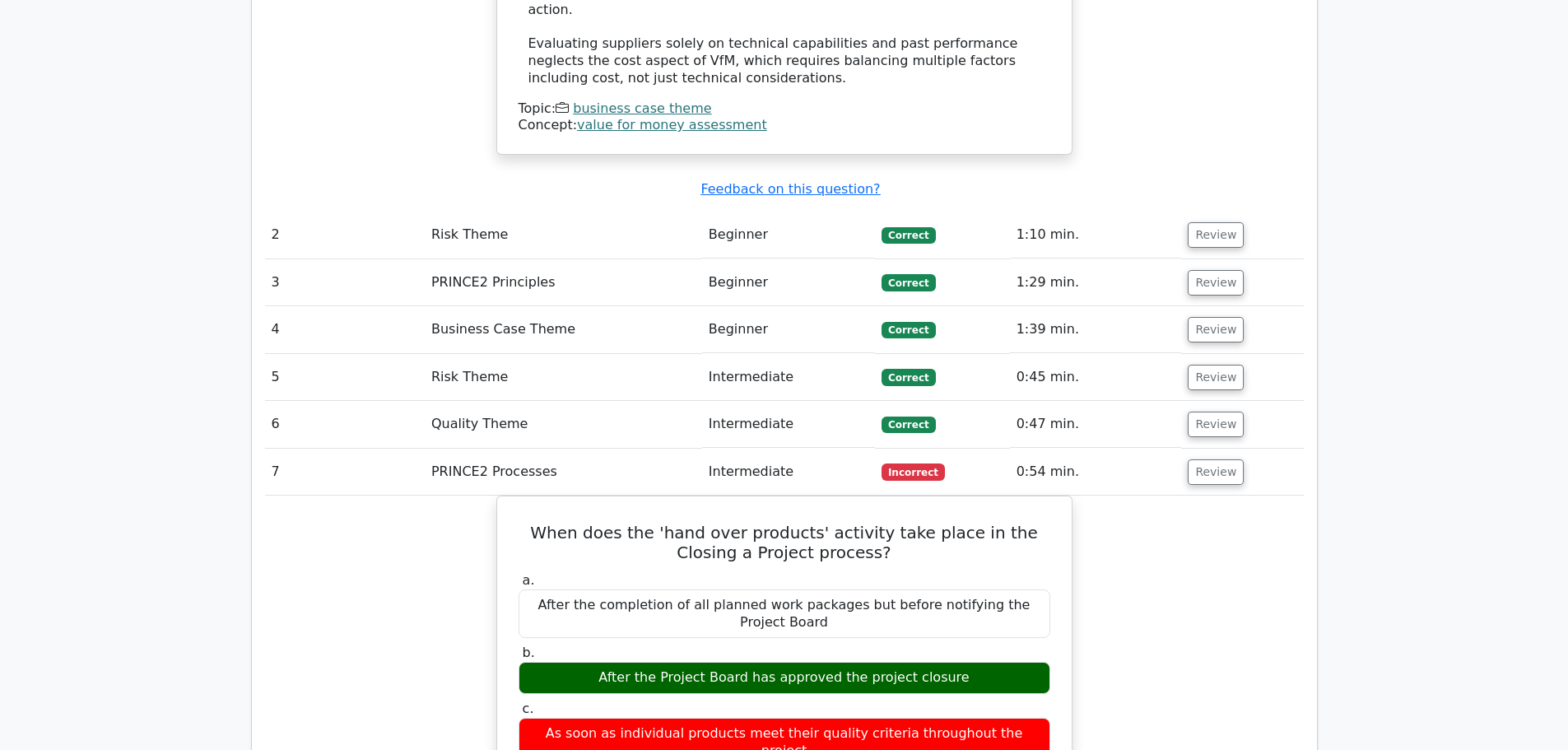
scroll to position [2039, 0]
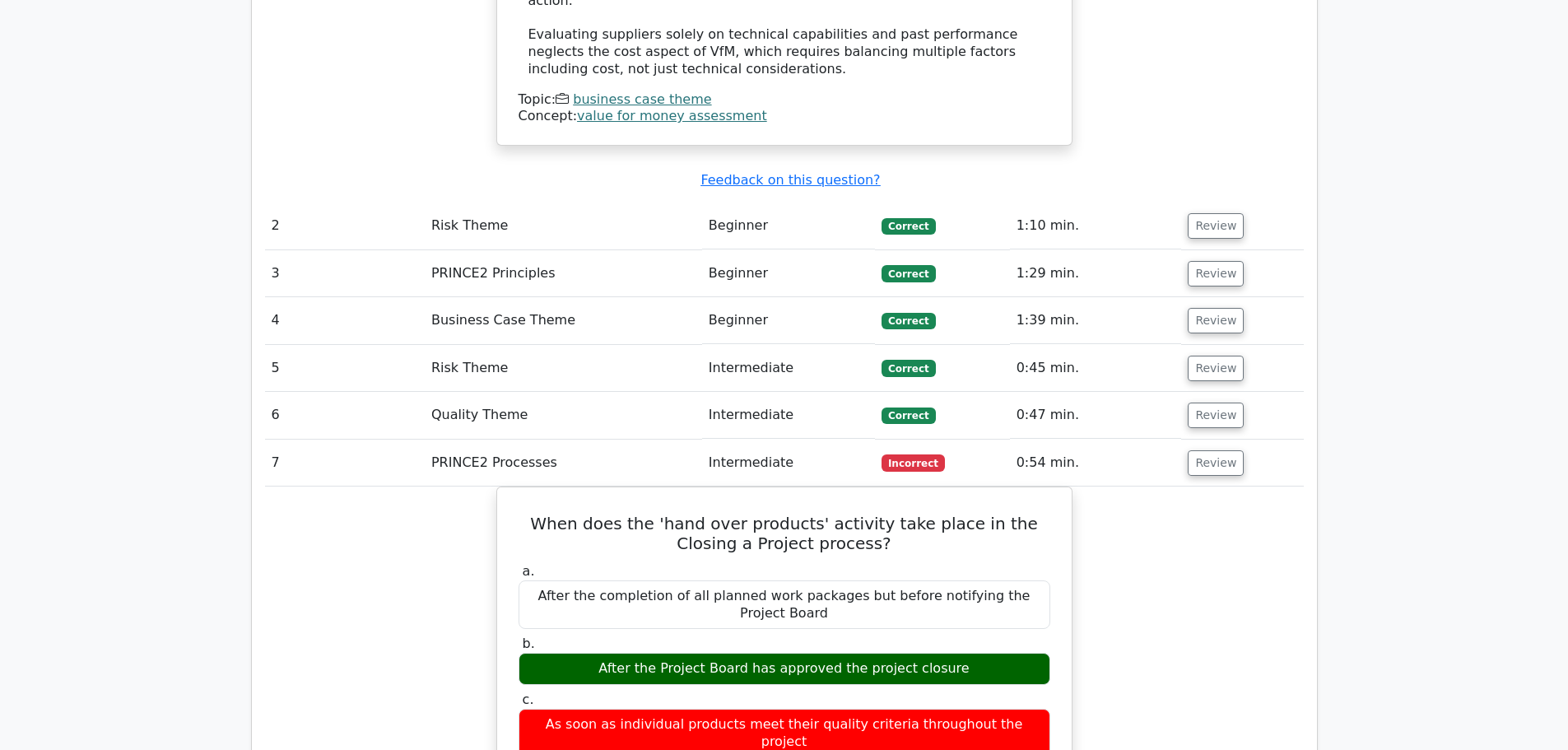
click at [1133, 439] on td "0:54 min." at bounding box center [1096, 463] width 172 height 47
drag, startPoint x: 1078, startPoint y: 375, endPoint x: 1101, endPoint y: 379, distance: 23.3
click at [1077, 439] on td "0:54 min." at bounding box center [1096, 463] width 172 height 47
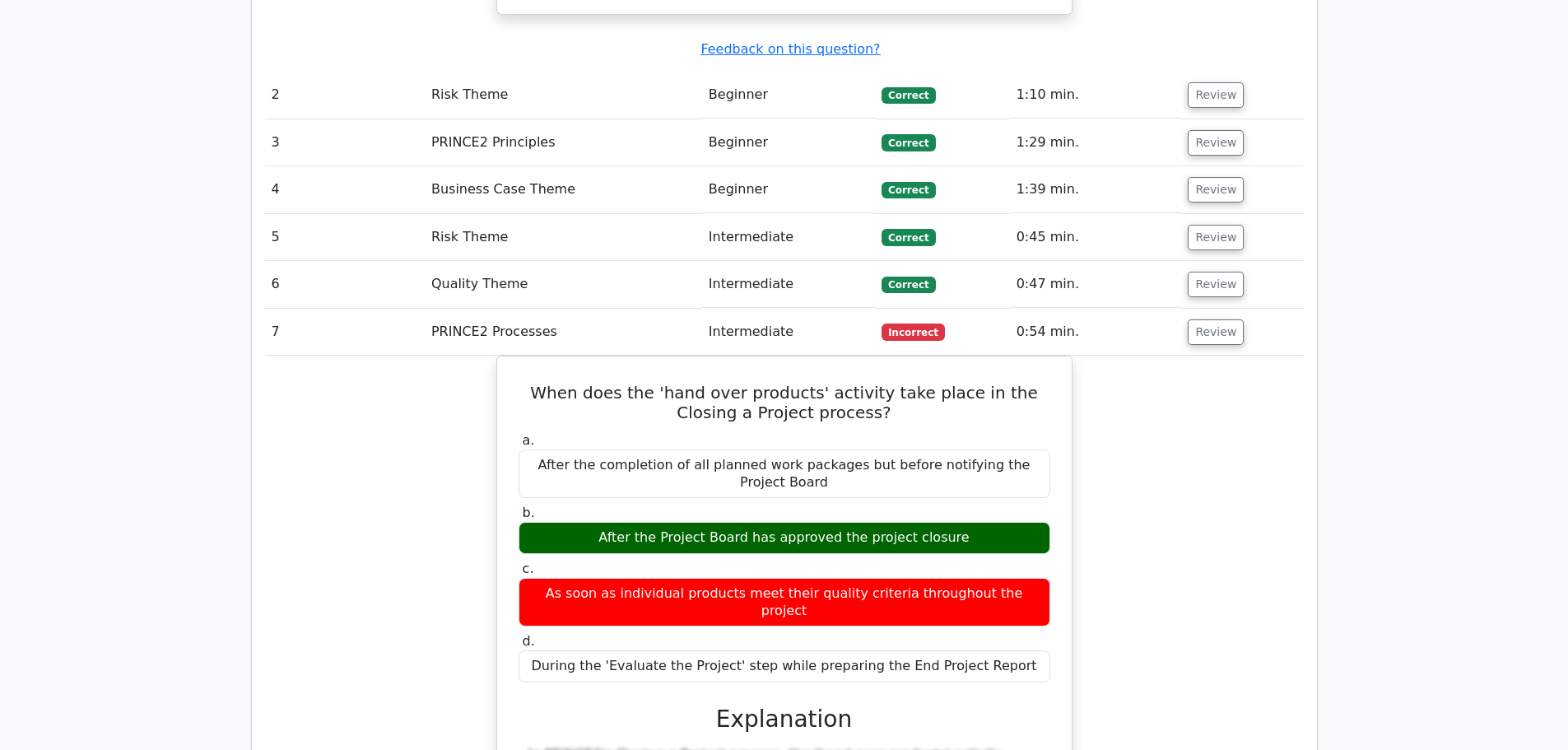
scroll to position [2733, 0]
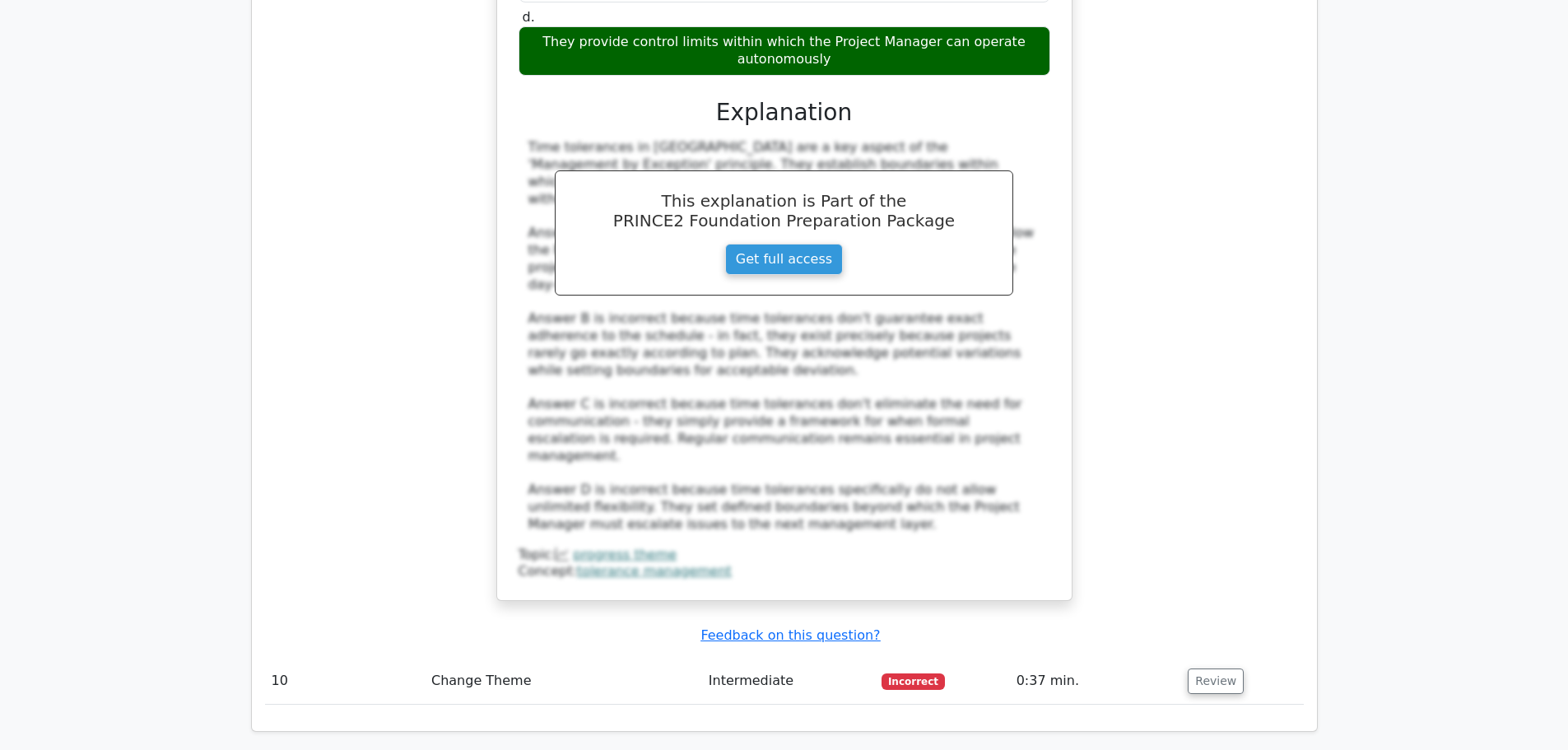
scroll to position [3906, 0]
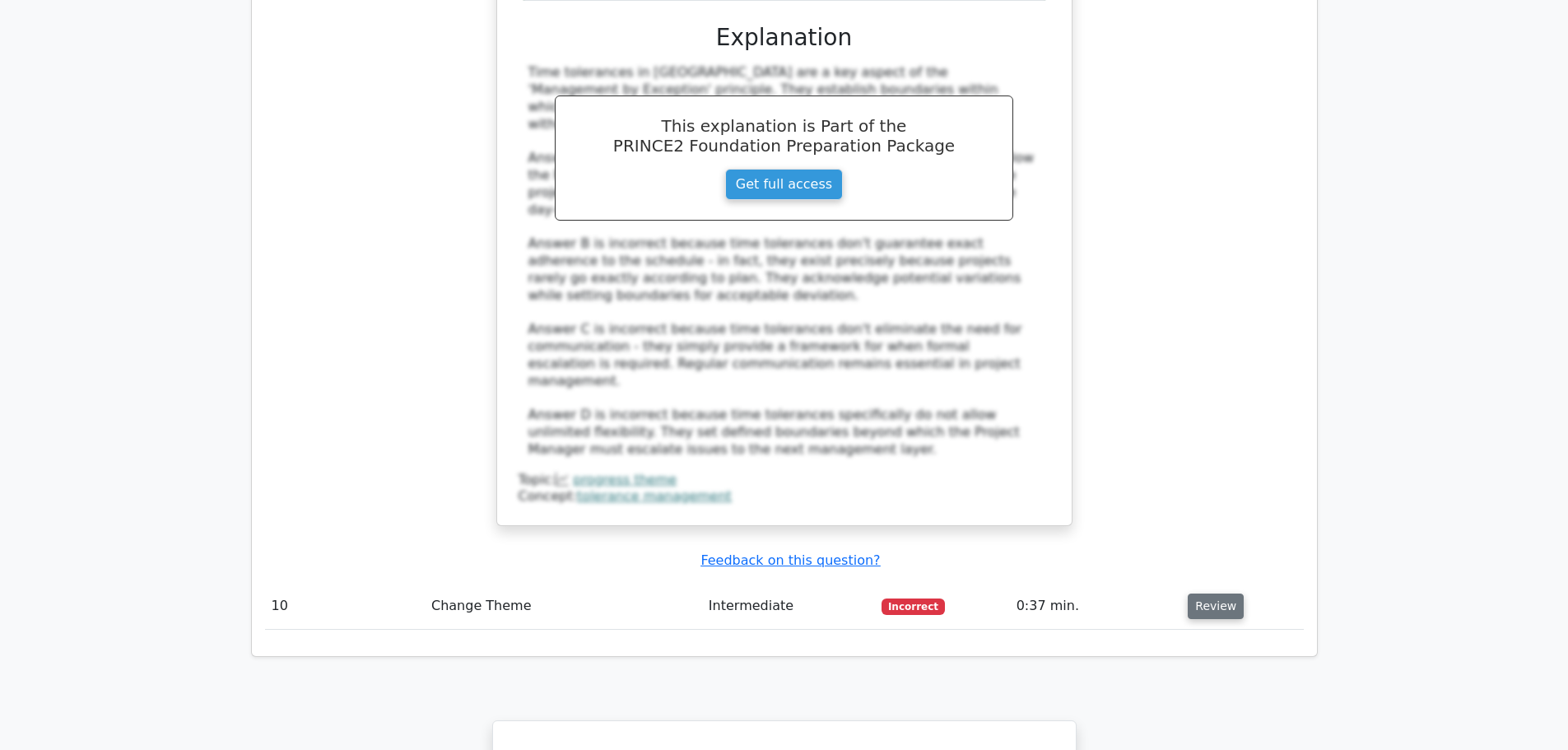
click at [1218, 593] on button "Review" at bounding box center [1215, 606] width 56 height 25
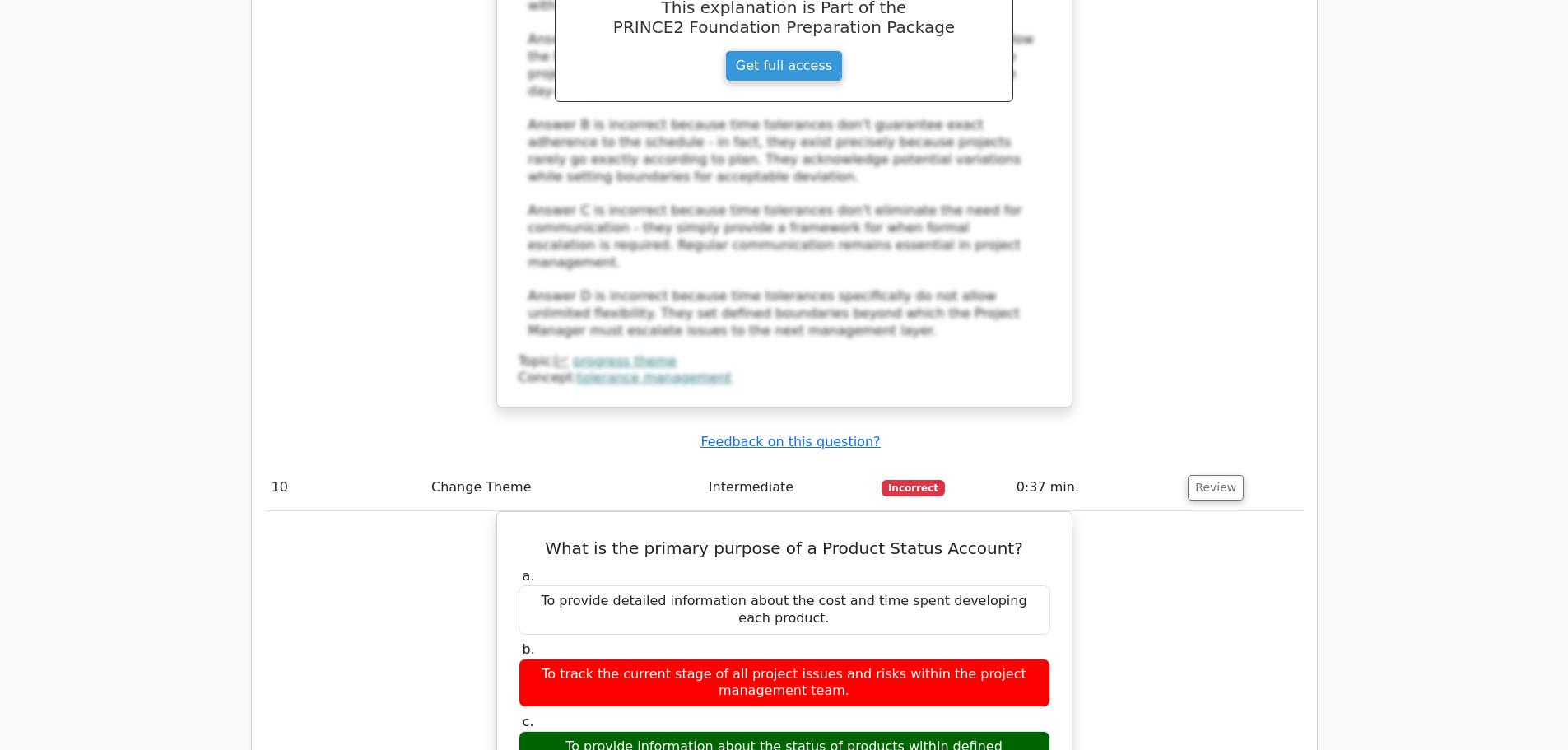
scroll to position [4075, 0]
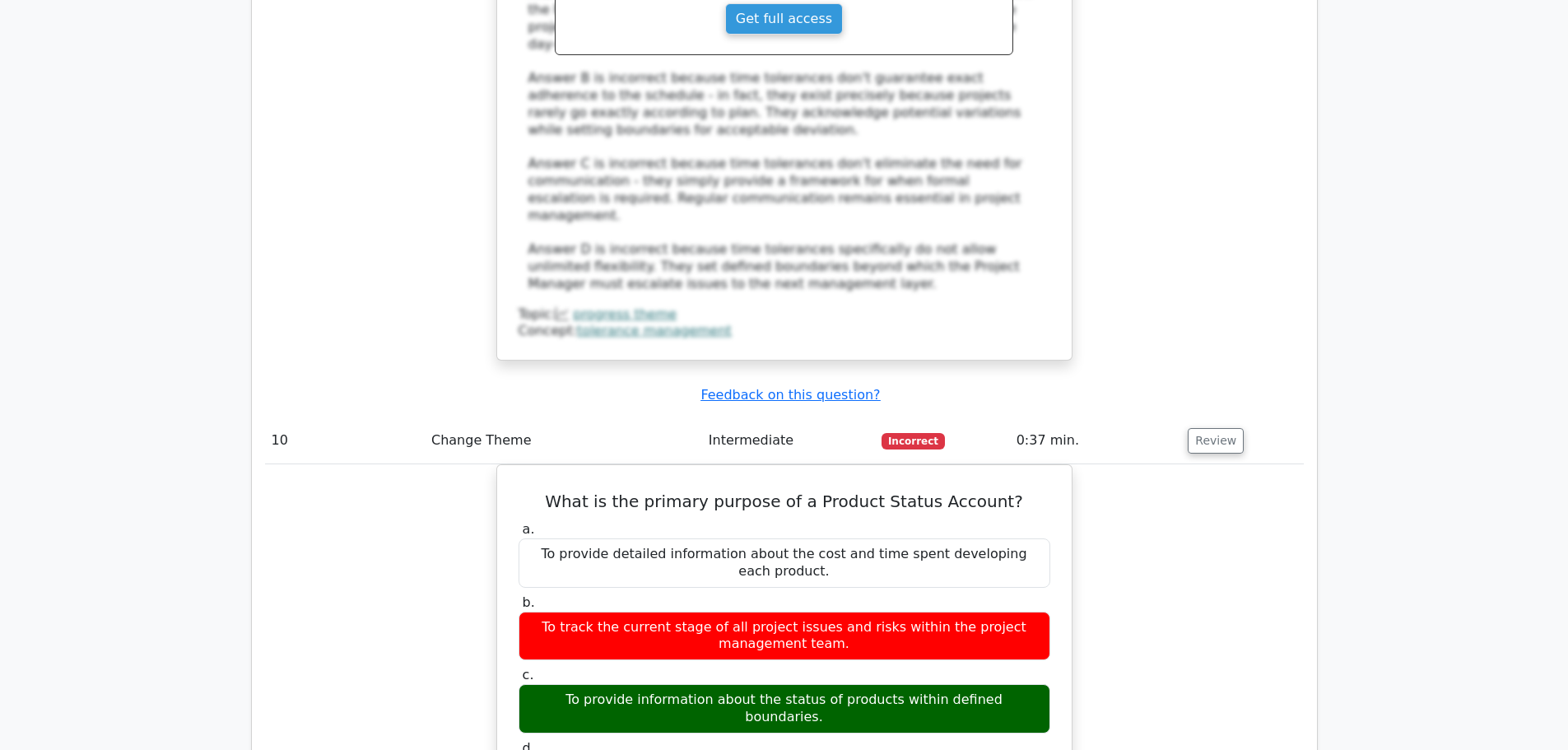
drag, startPoint x: 1568, startPoint y: 541, endPoint x: 1584, endPoint y: 582, distance: 44.0
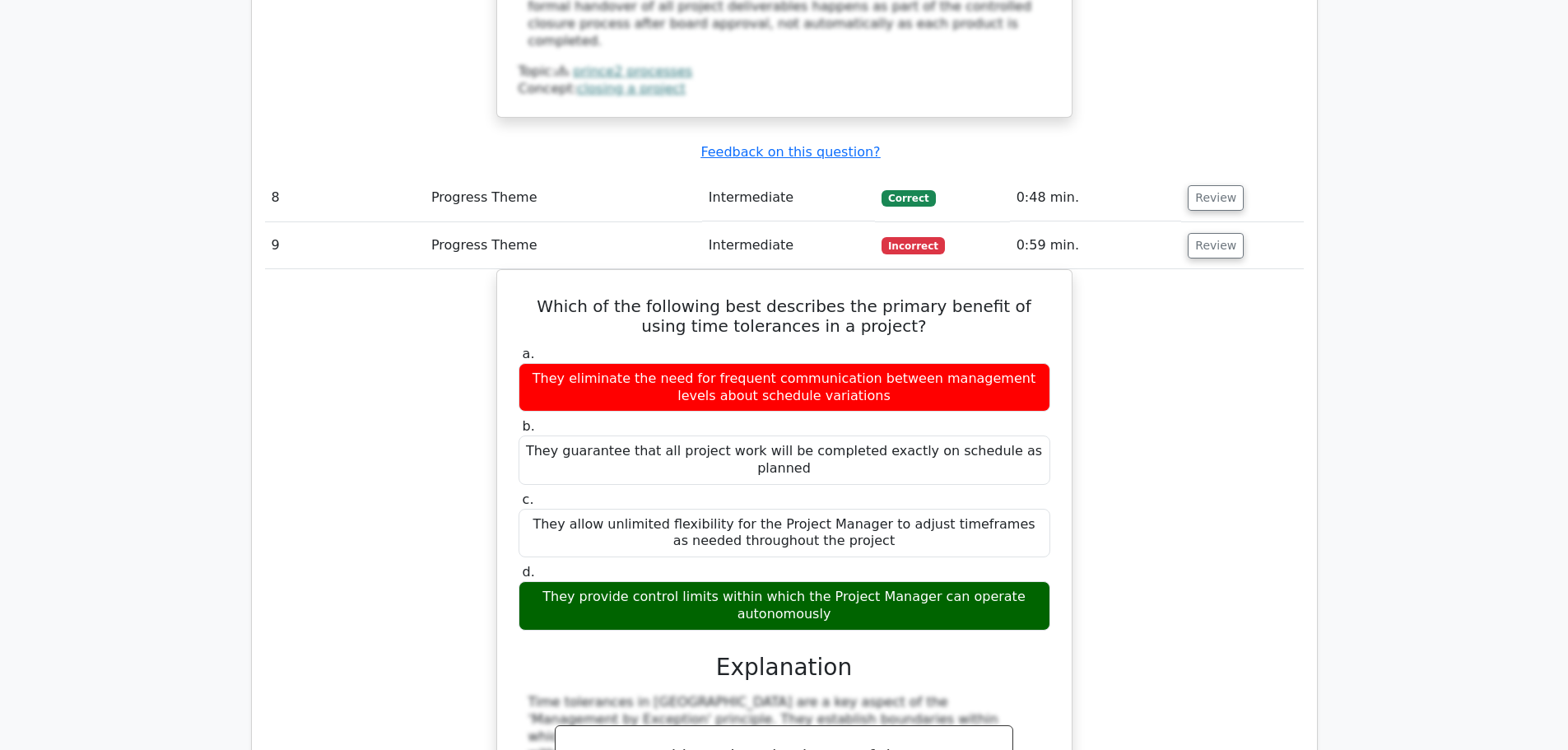
scroll to position [3395, 0]
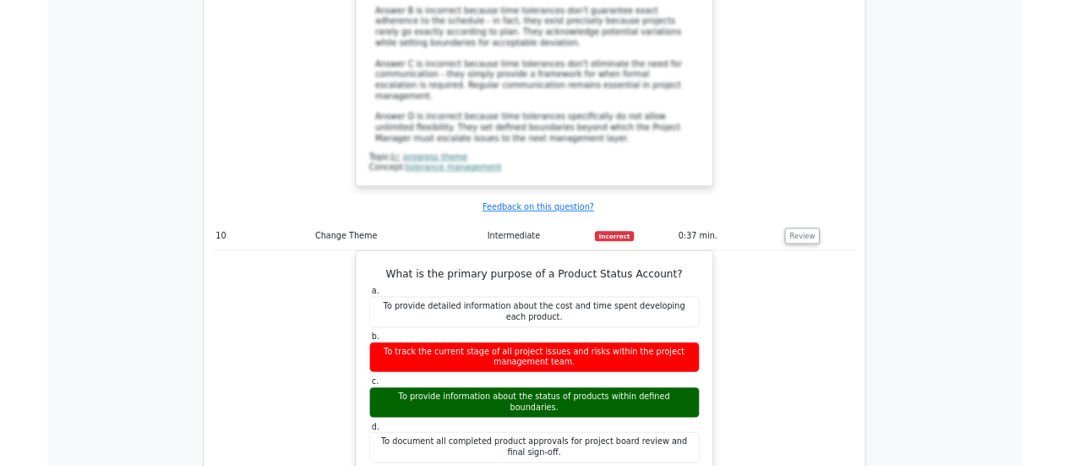
scroll to position [4247, 0]
